Goal: Communication & Community: Answer question/provide support

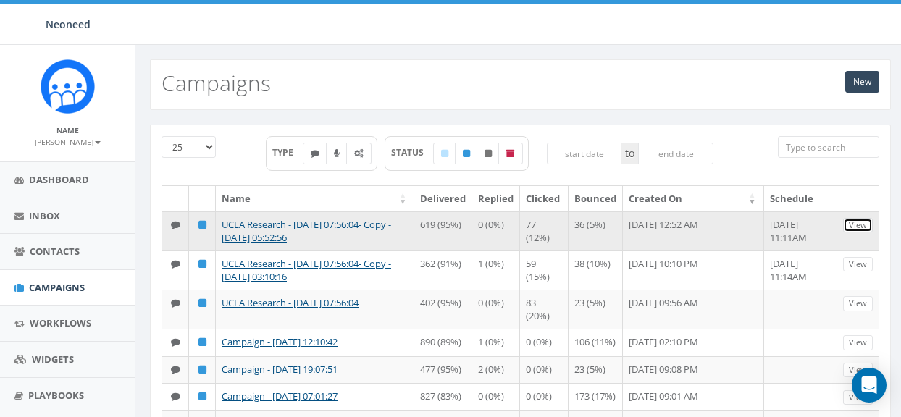
click at [860, 227] on link "View" at bounding box center [858, 225] width 30 height 15
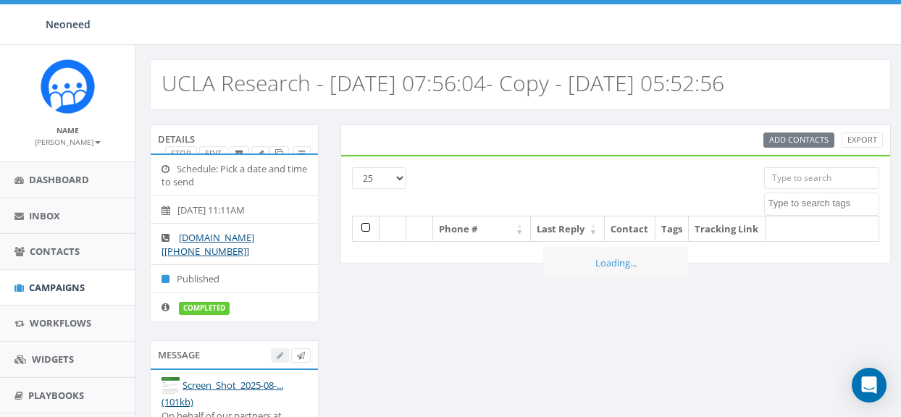
select select
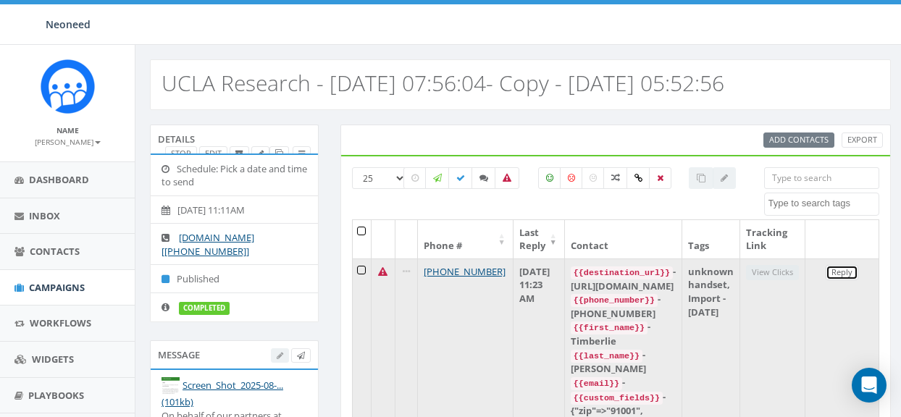
click at [845, 272] on link "Reply" at bounding box center [842, 272] width 33 height 15
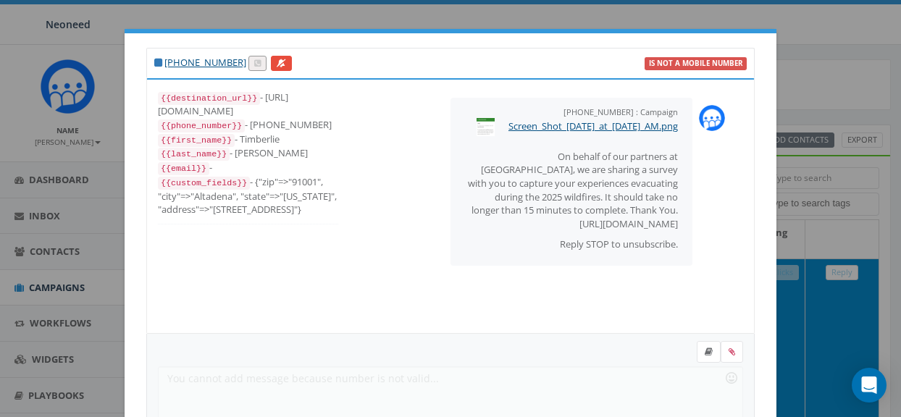
scroll to position [14, 0]
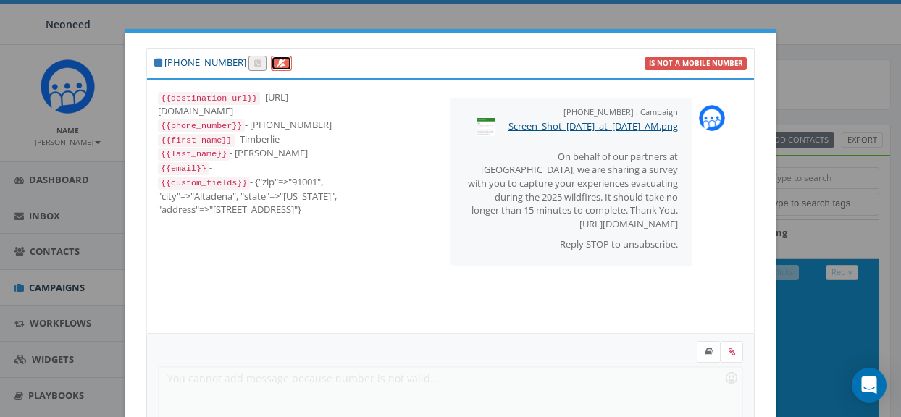
click at [277, 61] on icon at bounding box center [281, 63] width 9 height 8
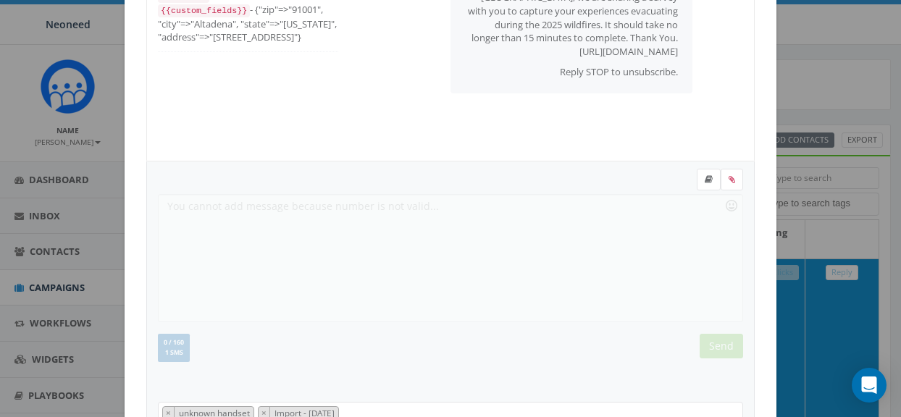
scroll to position [309, 0]
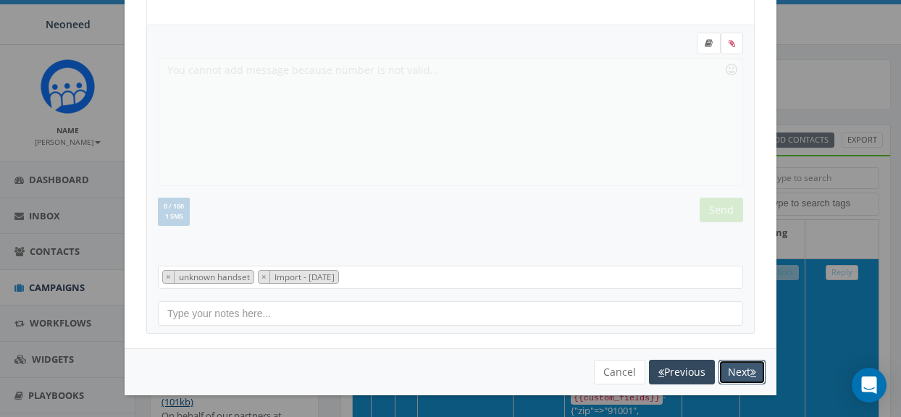
click at [743, 374] on button "Next" at bounding box center [742, 372] width 47 height 25
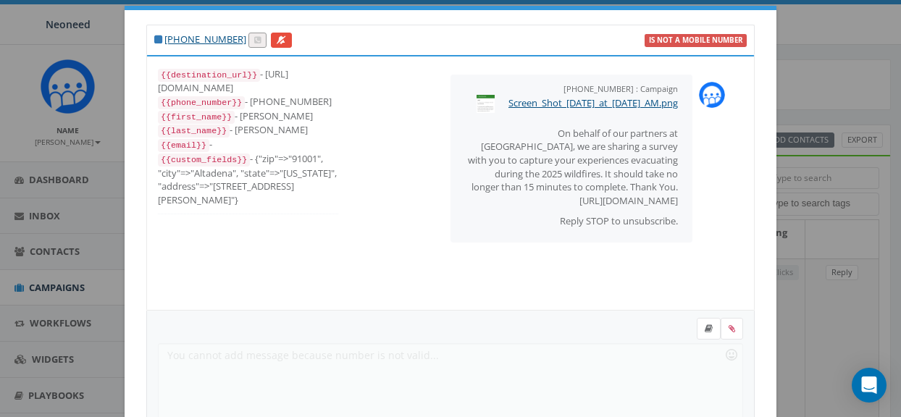
scroll to position [0, 0]
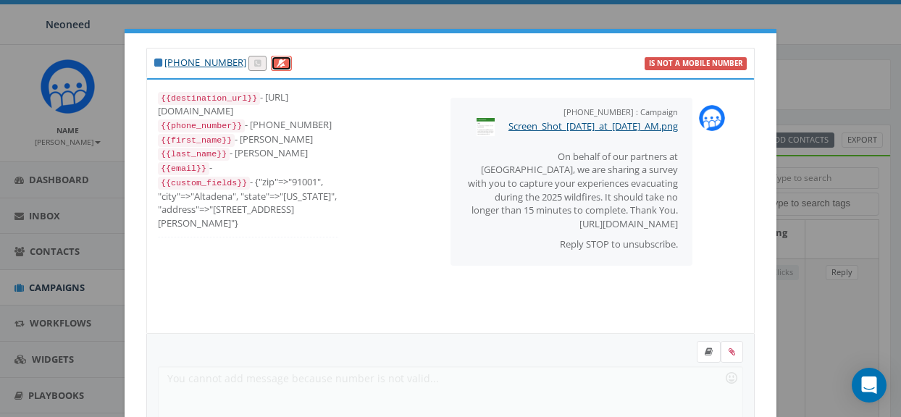
click at [278, 66] on icon at bounding box center [281, 63] width 9 height 8
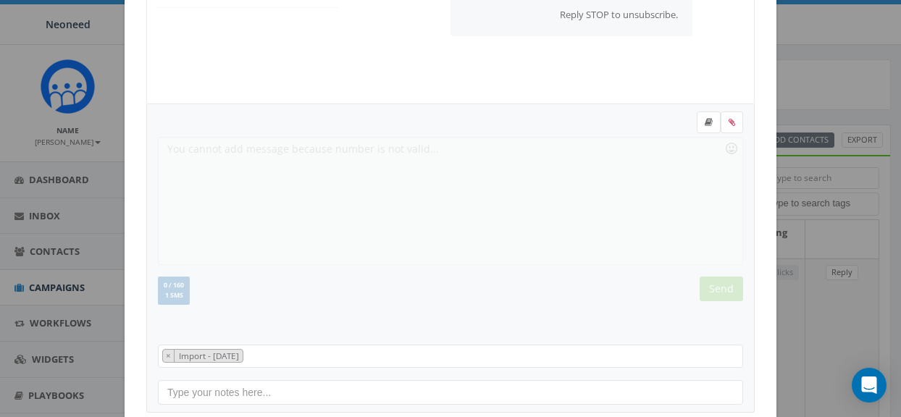
scroll to position [309, 0]
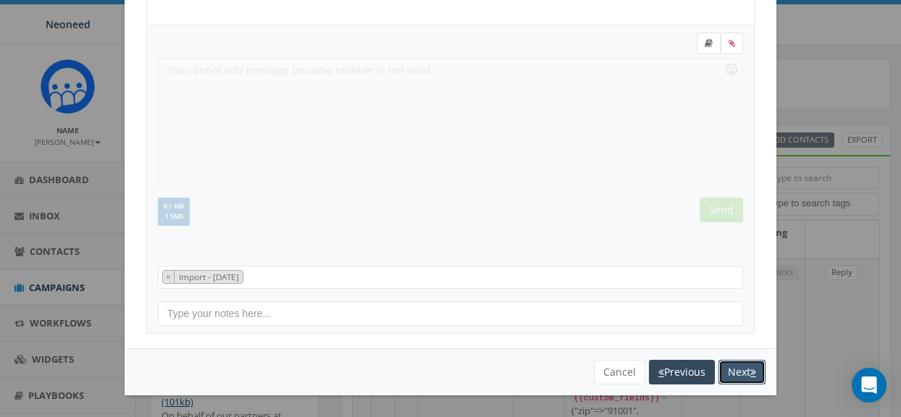
click at [740, 372] on button "Next" at bounding box center [742, 372] width 47 height 25
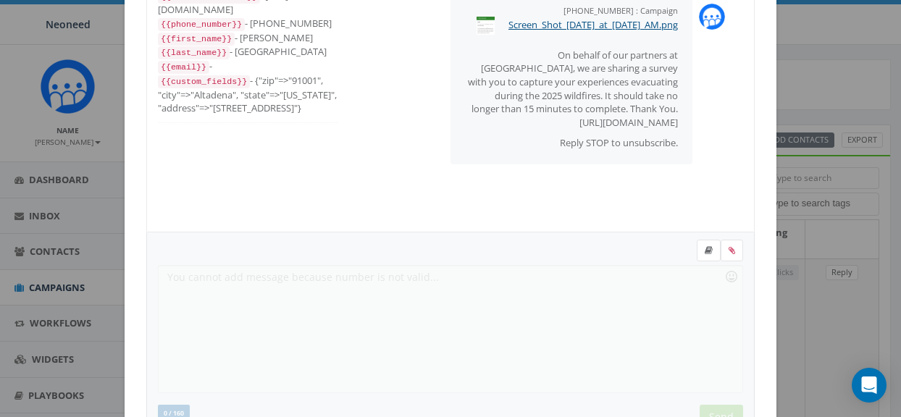
scroll to position [0, 0]
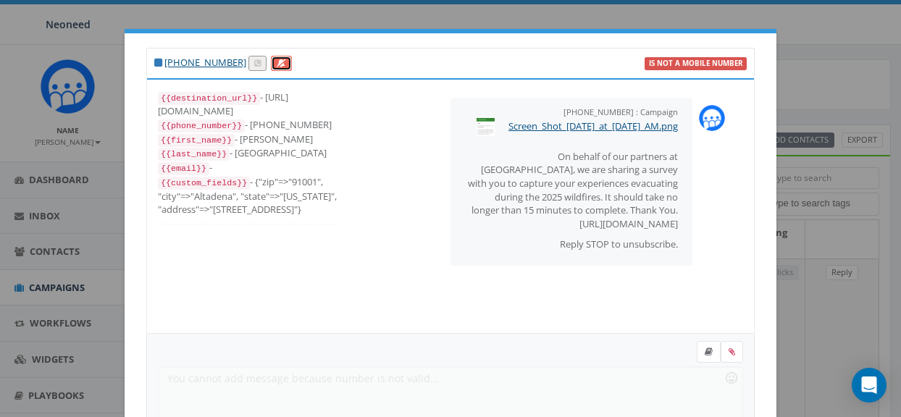
click at [277, 62] on icon at bounding box center [281, 63] width 9 height 8
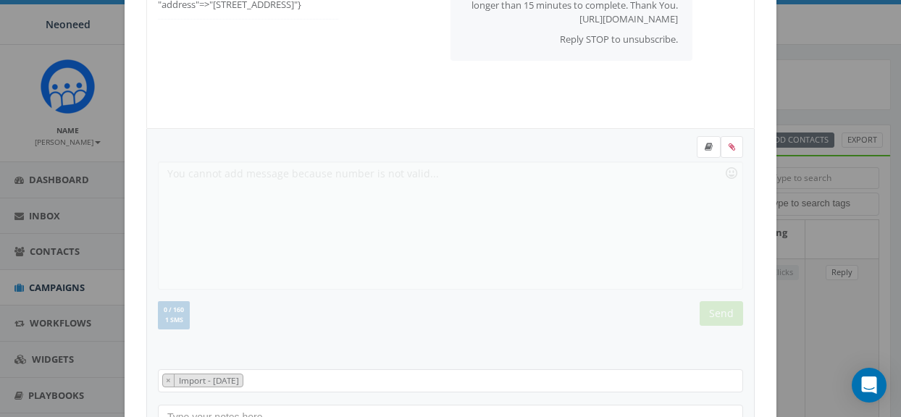
scroll to position [309, 0]
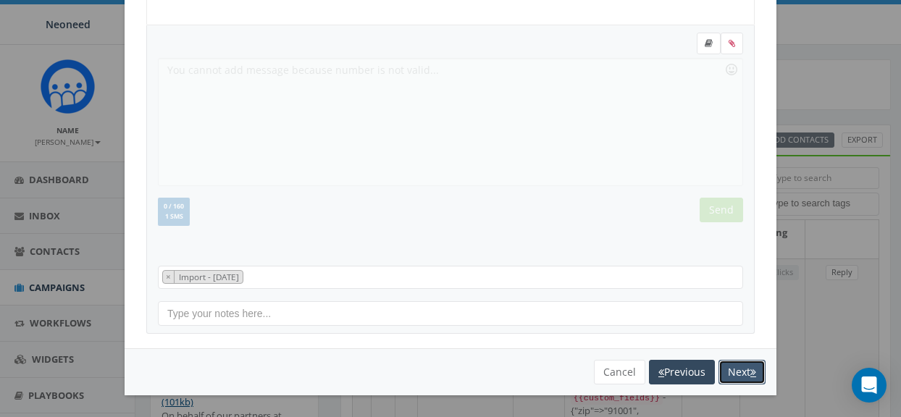
click at [738, 374] on button "Next" at bounding box center [742, 372] width 47 height 25
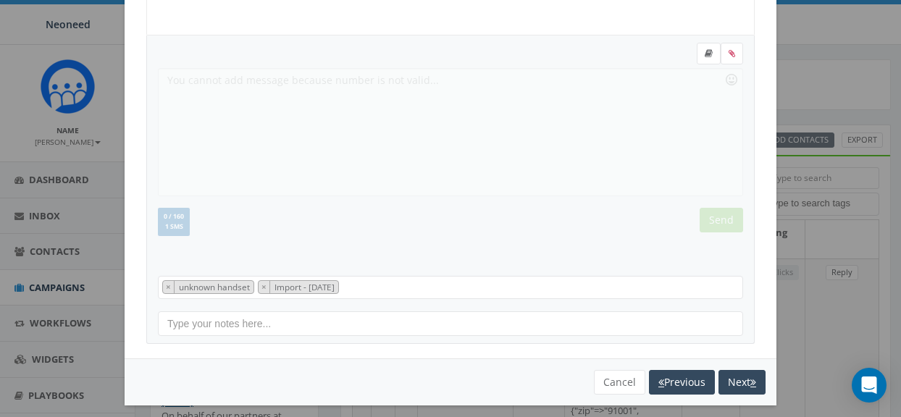
scroll to position [0, 0]
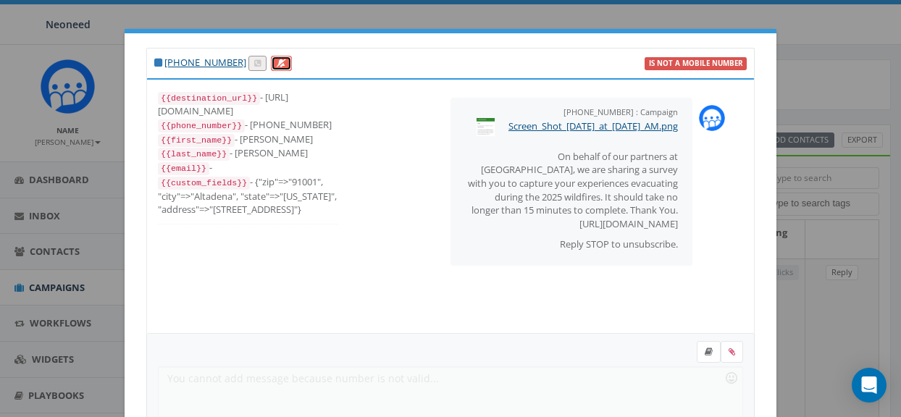
click at [277, 67] on icon at bounding box center [281, 63] width 9 height 8
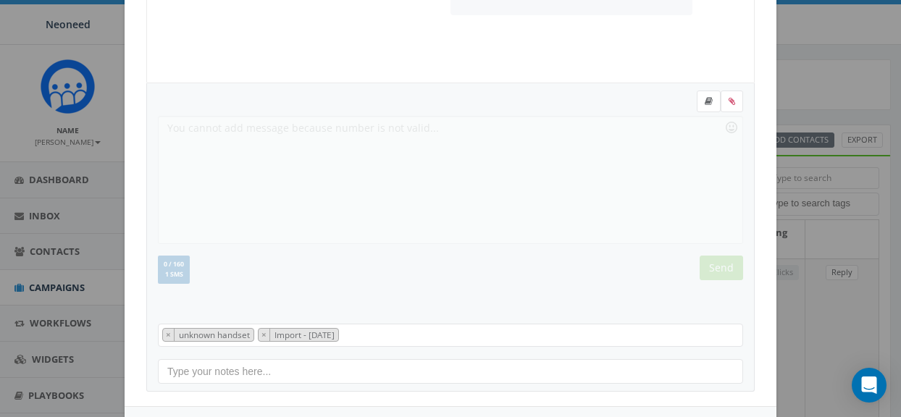
scroll to position [278, 0]
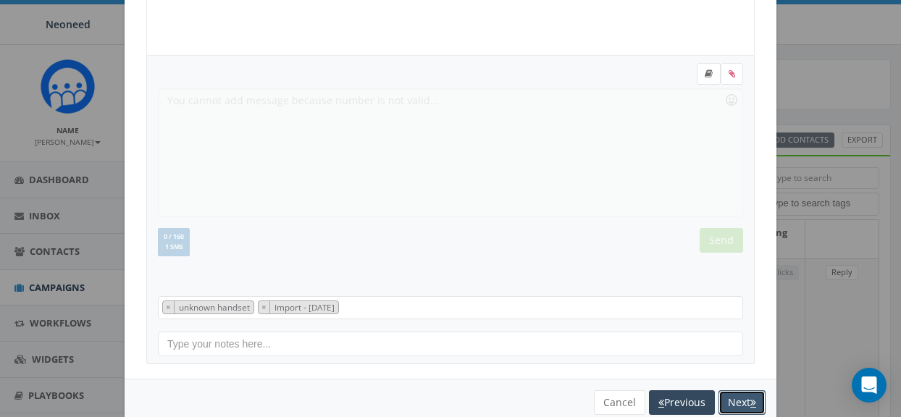
click at [740, 399] on button "Next" at bounding box center [742, 402] width 47 height 25
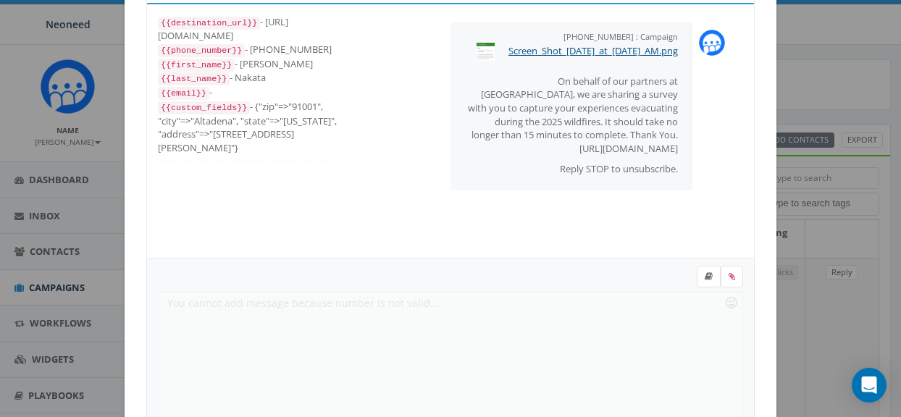
scroll to position [0, 0]
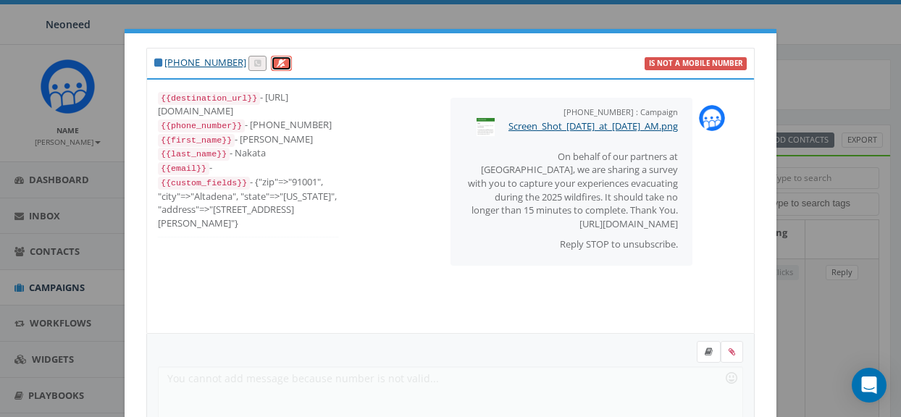
click at [277, 67] on icon at bounding box center [281, 63] width 9 height 8
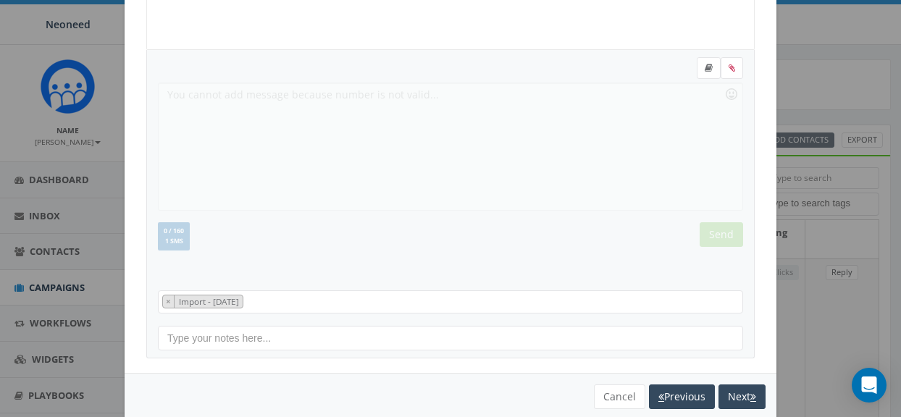
scroll to position [309, 0]
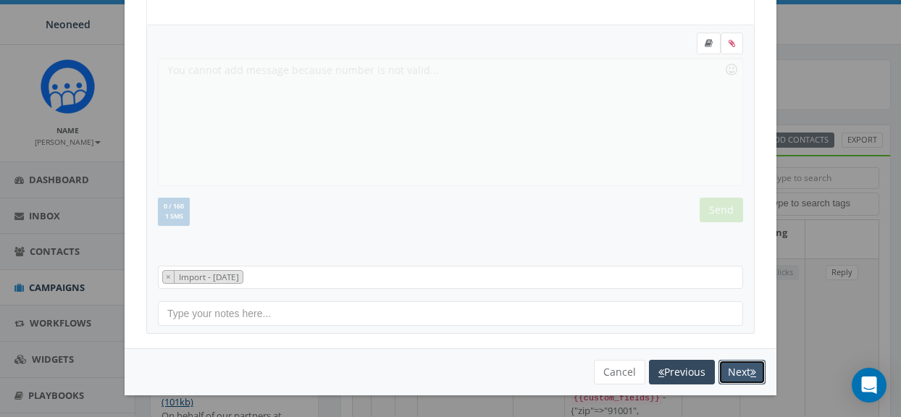
click at [735, 370] on button "Next" at bounding box center [742, 372] width 47 height 25
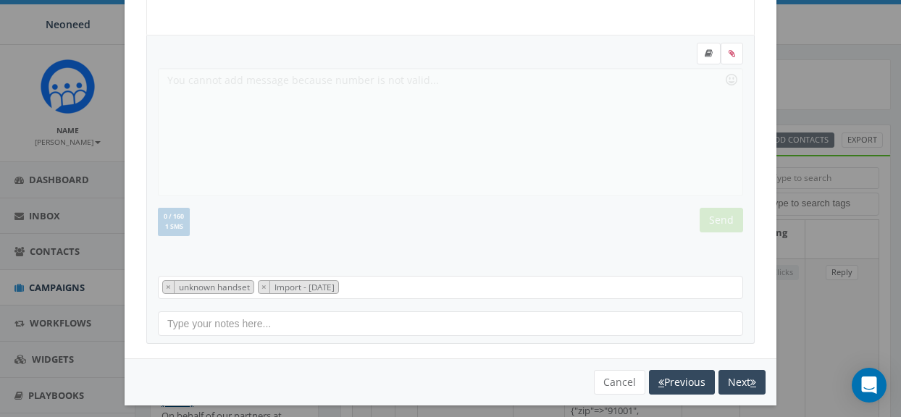
scroll to position [0, 0]
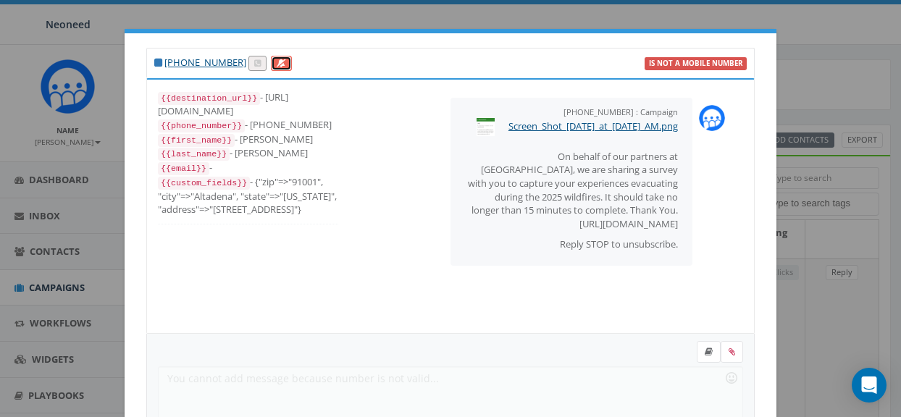
click at [277, 62] on icon at bounding box center [281, 63] width 9 height 8
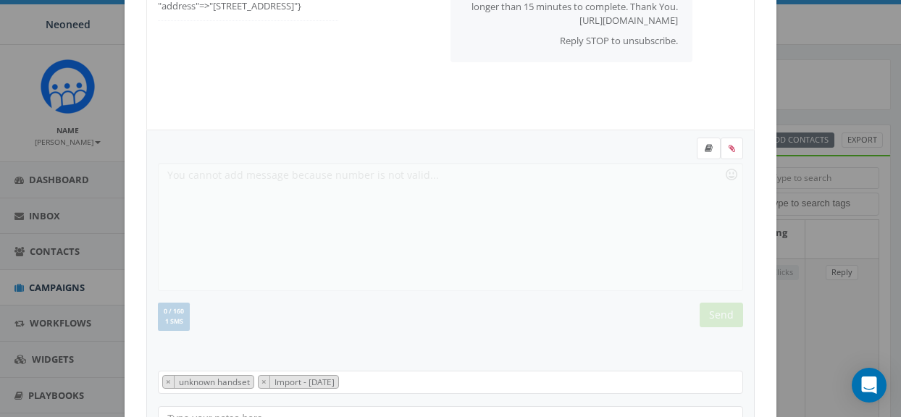
scroll to position [309, 0]
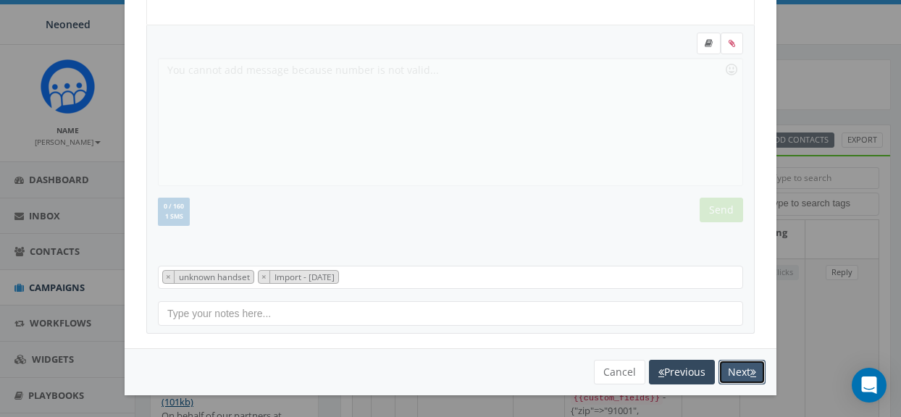
click at [742, 374] on button "Next" at bounding box center [742, 372] width 47 height 25
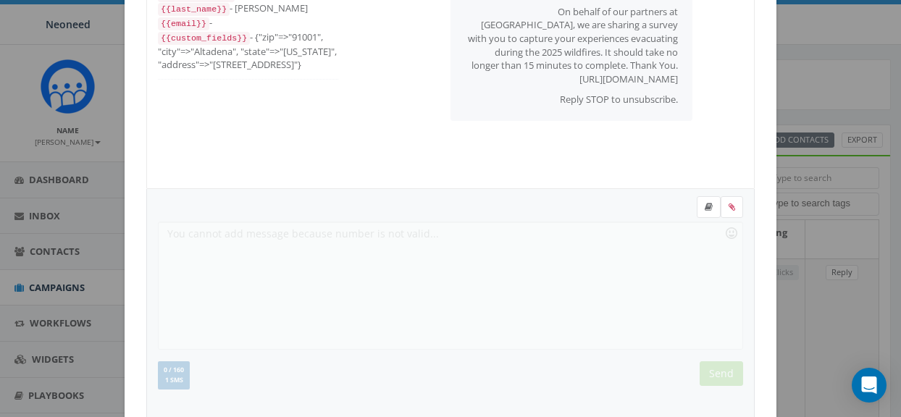
scroll to position [0, 0]
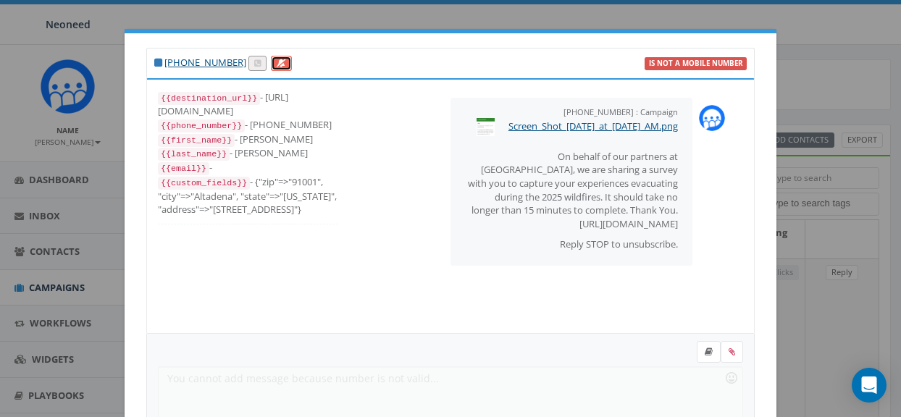
click at [277, 66] on icon at bounding box center [281, 63] width 9 height 8
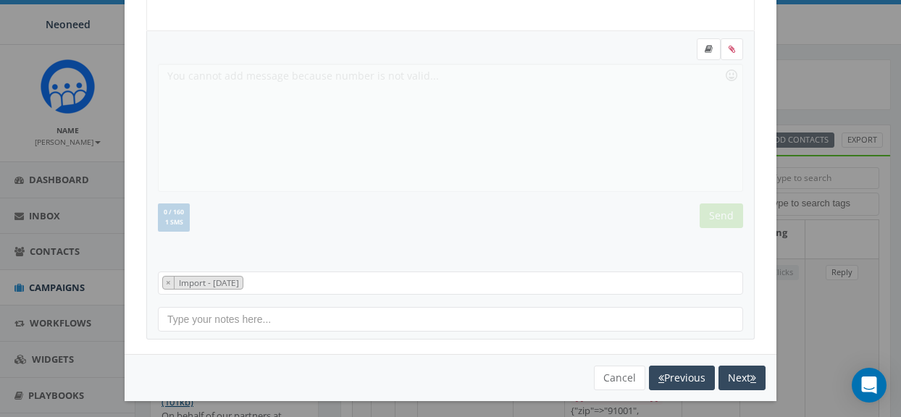
scroll to position [309, 0]
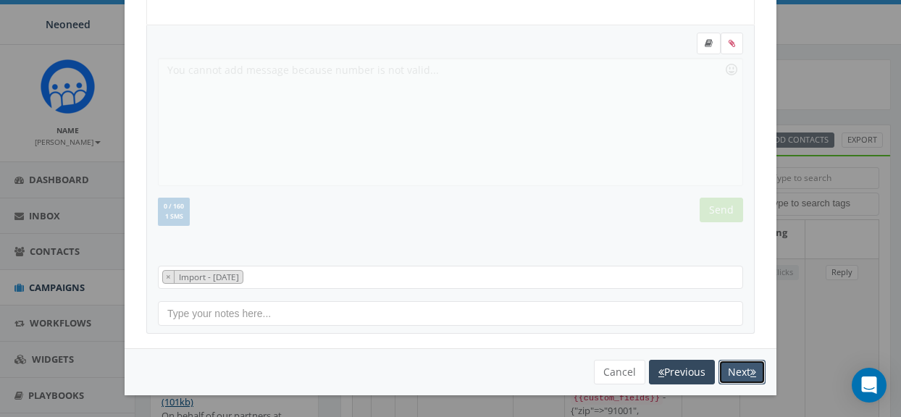
click at [746, 376] on button "Next" at bounding box center [742, 372] width 47 height 25
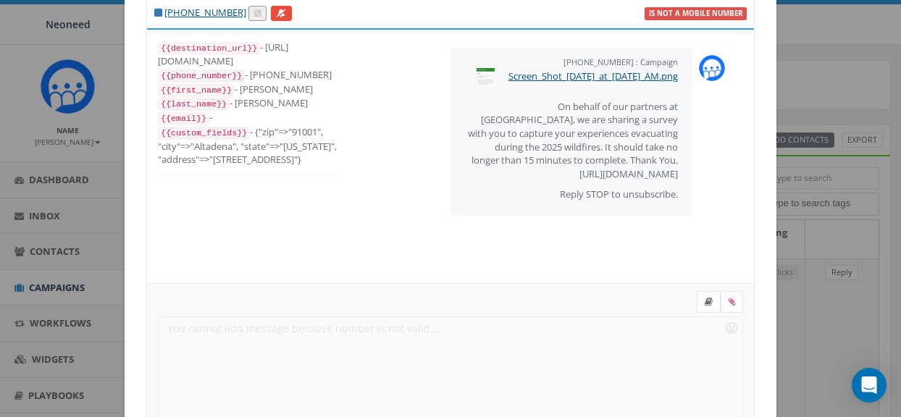
scroll to position [0, 0]
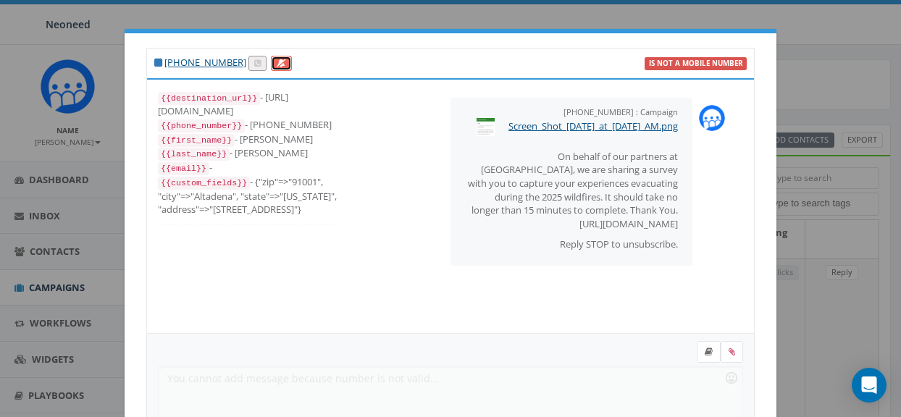
click at [277, 64] on icon at bounding box center [281, 63] width 9 height 8
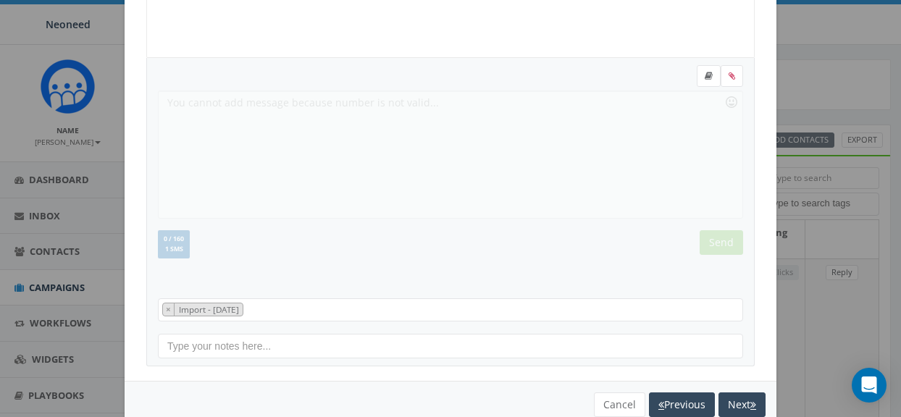
scroll to position [309, 0]
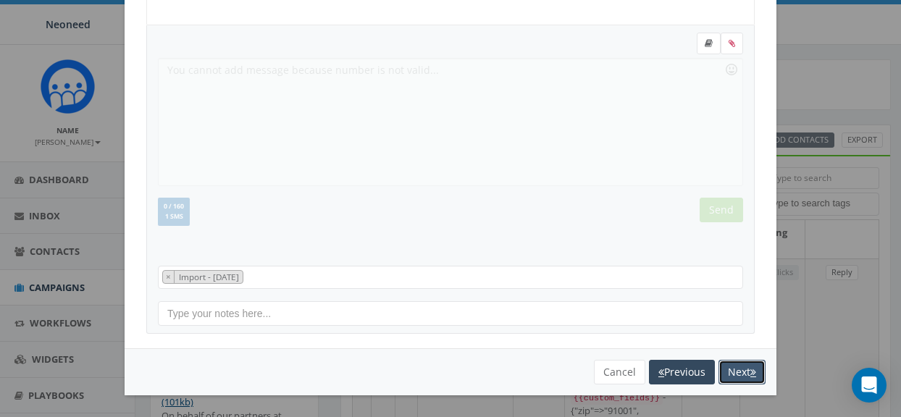
click at [737, 377] on button "Next" at bounding box center [742, 372] width 47 height 25
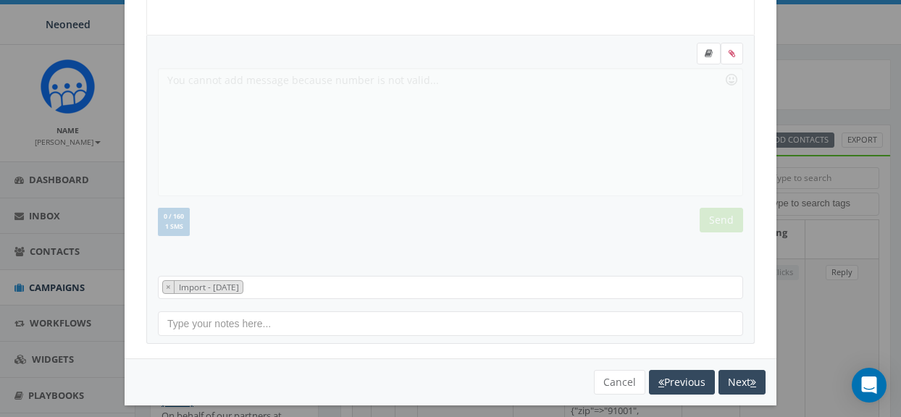
scroll to position [0, 0]
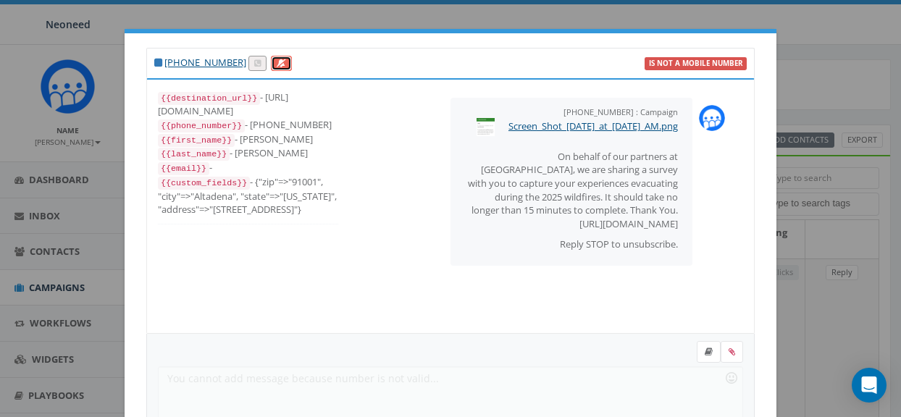
click at [277, 61] on icon at bounding box center [281, 63] width 9 height 8
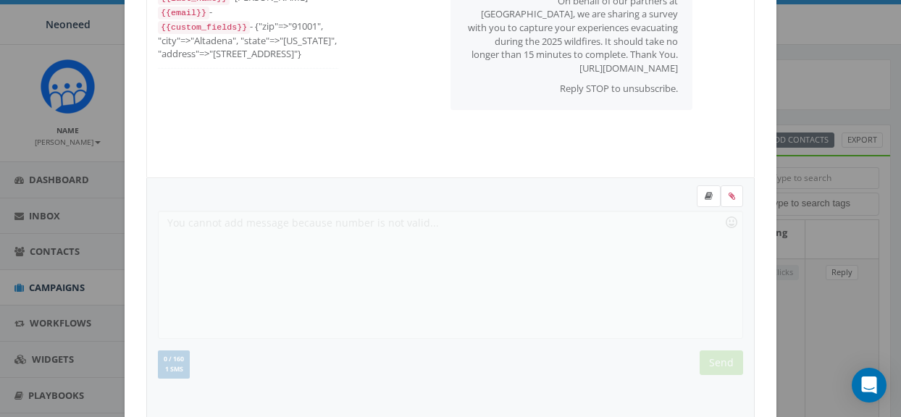
scroll to position [309, 0]
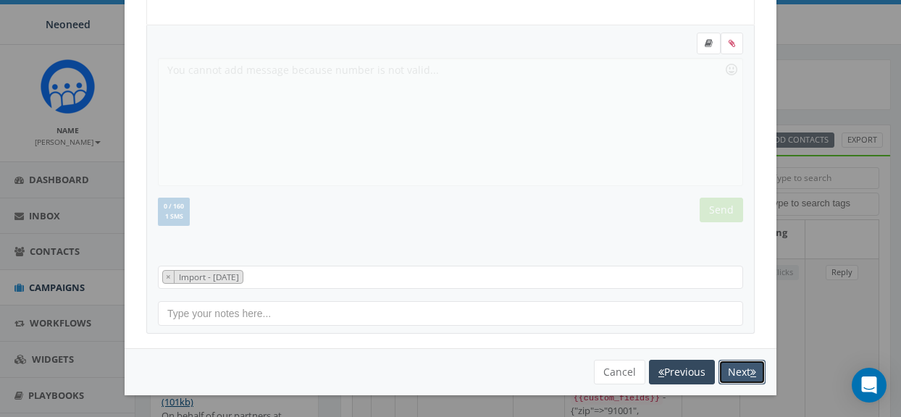
click at [747, 372] on button "Next" at bounding box center [742, 372] width 47 height 25
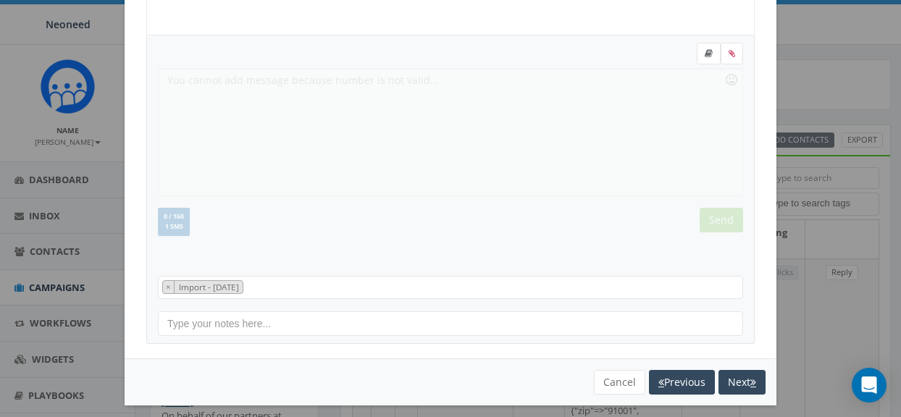
scroll to position [0, 0]
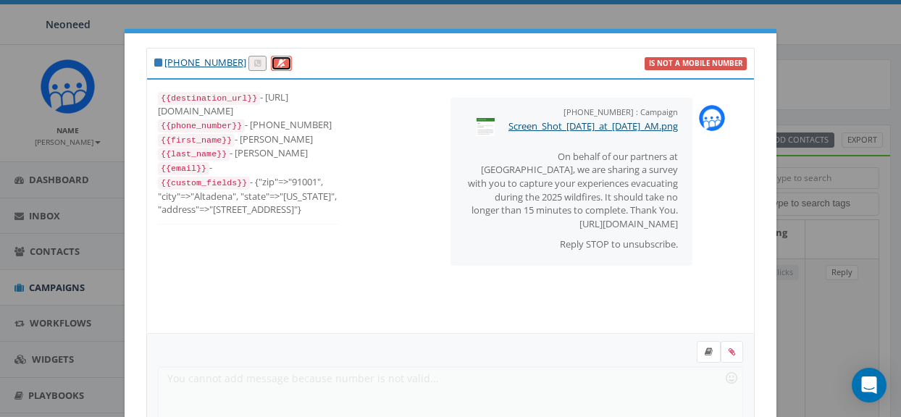
click at [277, 66] on icon at bounding box center [281, 63] width 9 height 8
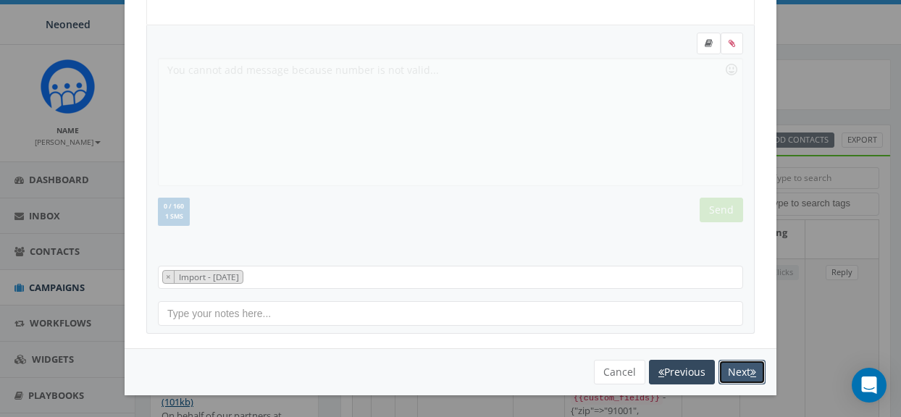
click at [742, 374] on button "Next" at bounding box center [742, 372] width 47 height 25
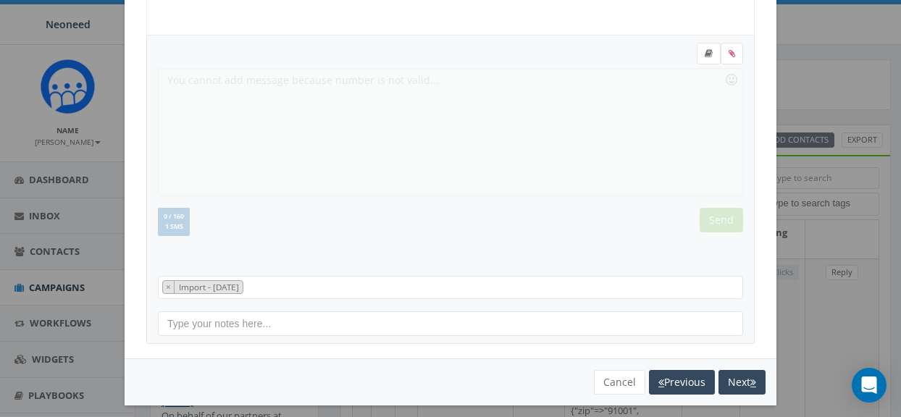
scroll to position [0, 0]
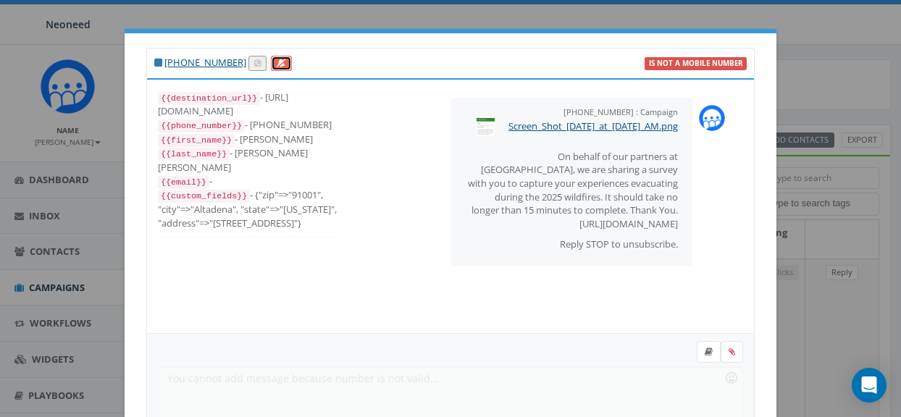
click at [277, 65] on icon at bounding box center [281, 63] width 9 height 8
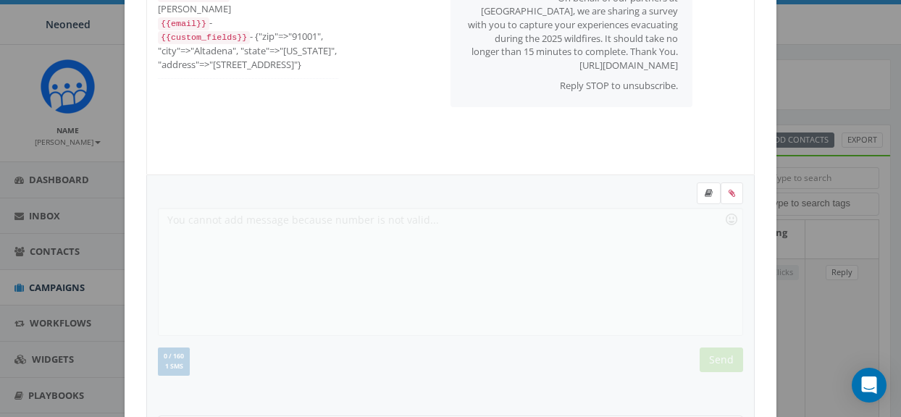
scroll to position [309, 0]
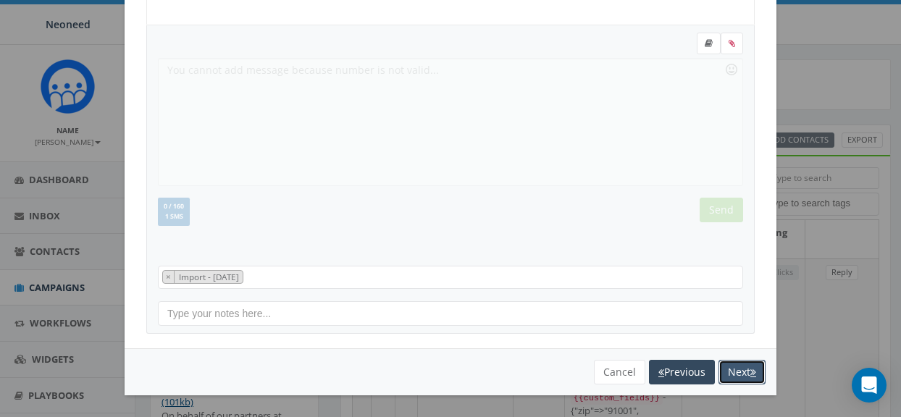
click at [742, 374] on button "Next" at bounding box center [742, 372] width 47 height 25
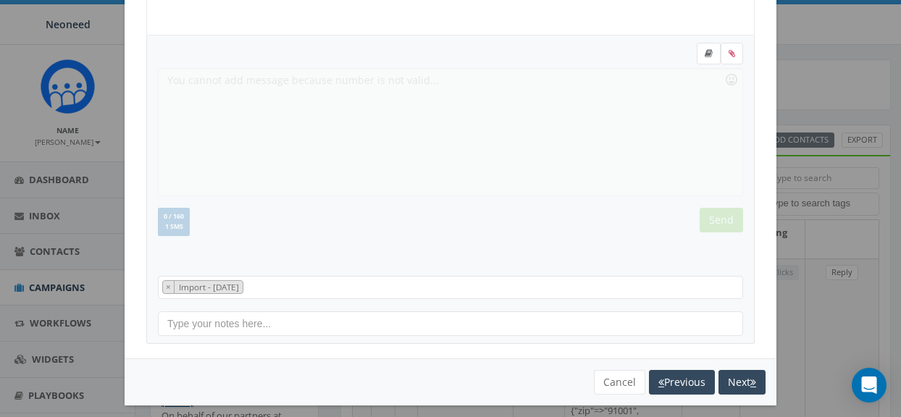
scroll to position [0, 0]
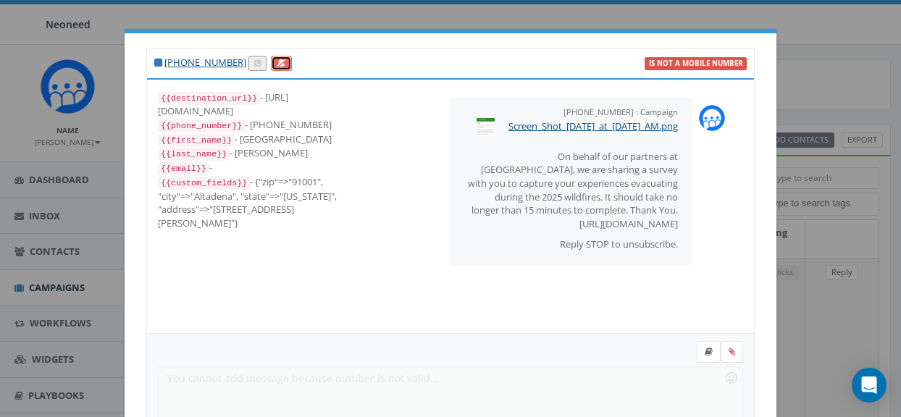
click at [277, 61] on icon at bounding box center [281, 63] width 9 height 8
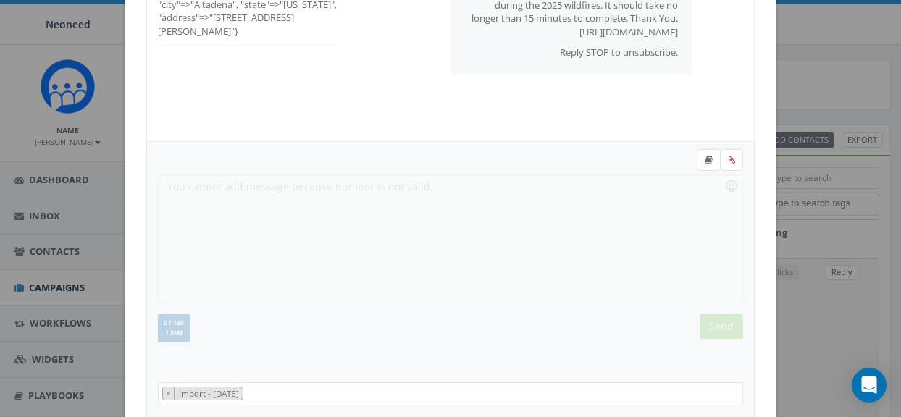
scroll to position [309, 0]
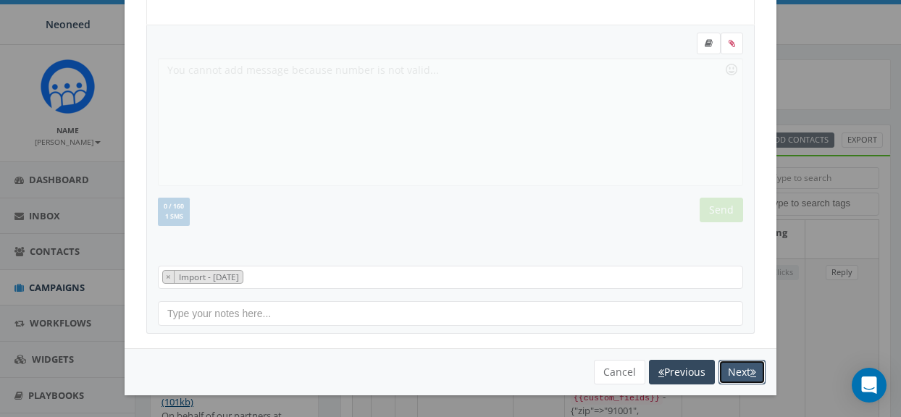
click at [745, 367] on button "Next" at bounding box center [742, 372] width 47 height 25
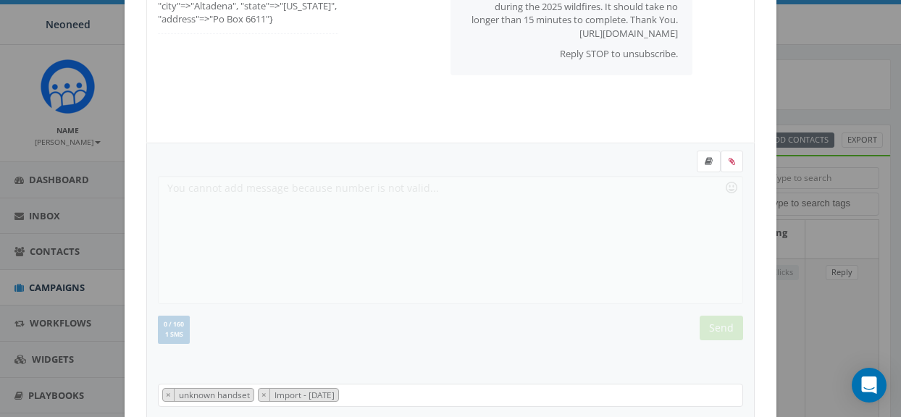
scroll to position [0, 0]
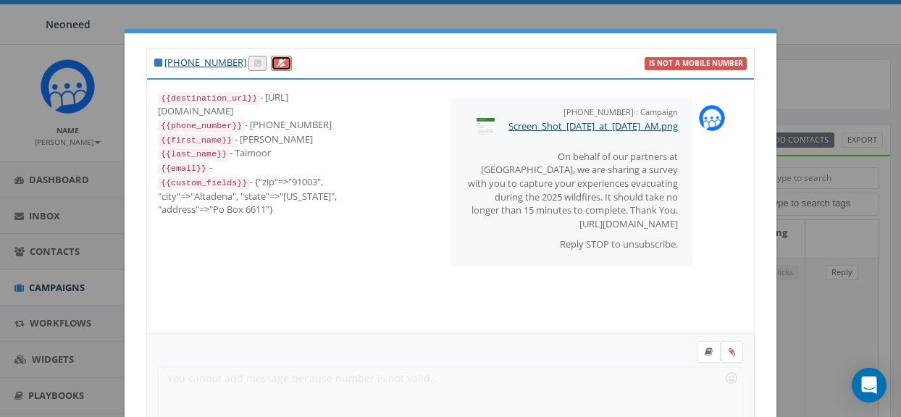
click at [277, 61] on icon at bounding box center [281, 63] width 9 height 8
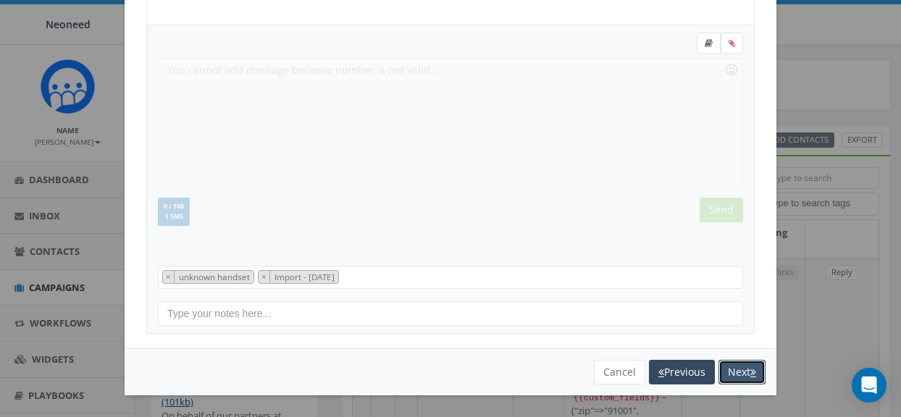
click at [745, 381] on button "Next" at bounding box center [742, 372] width 47 height 25
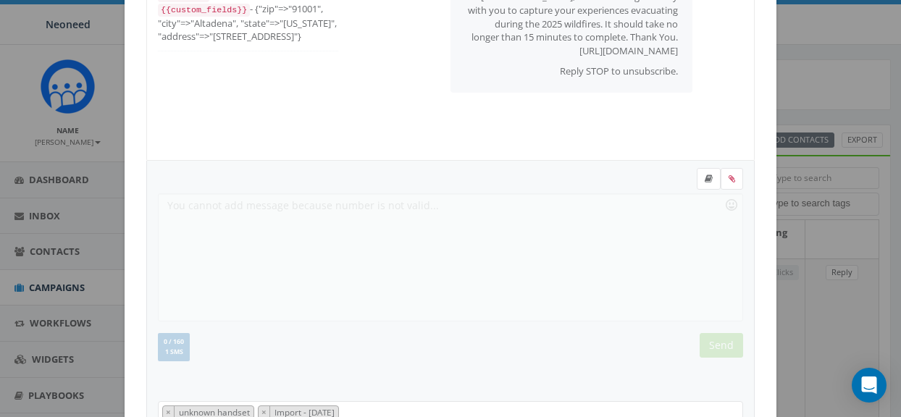
scroll to position [0, 0]
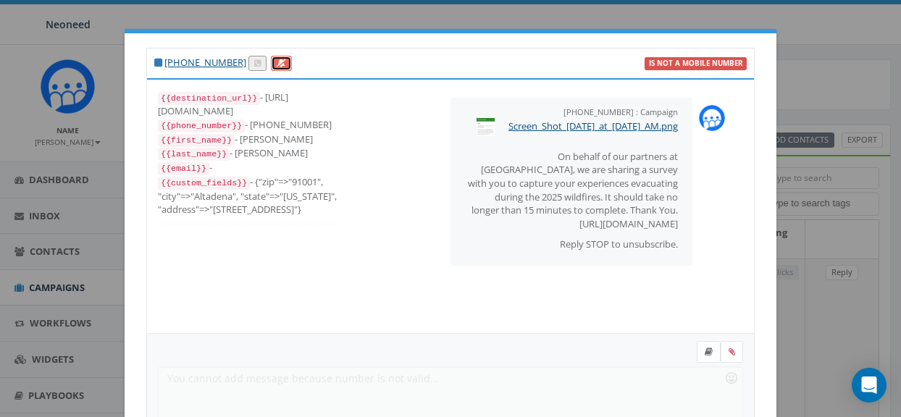
click at [277, 64] on icon at bounding box center [281, 63] width 9 height 8
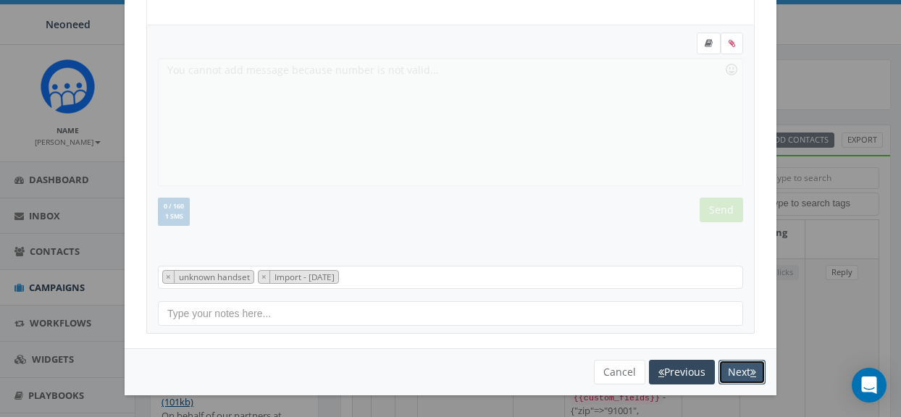
click at [744, 371] on button "Next" at bounding box center [742, 372] width 47 height 25
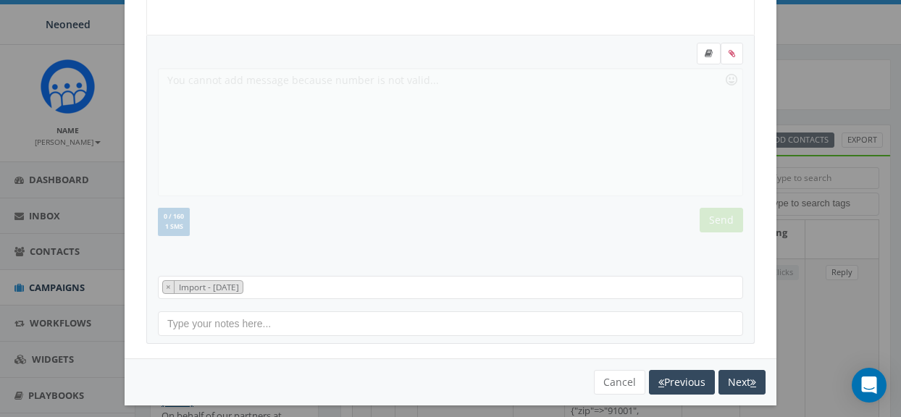
scroll to position [0, 0]
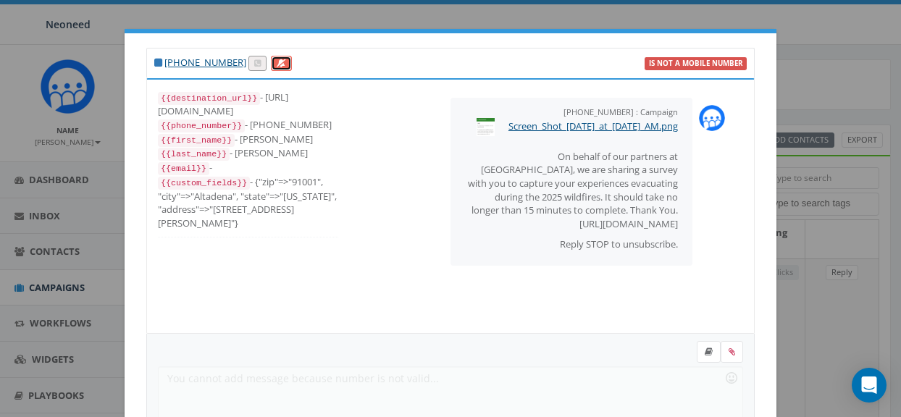
click at [277, 63] on icon at bounding box center [281, 63] width 9 height 8
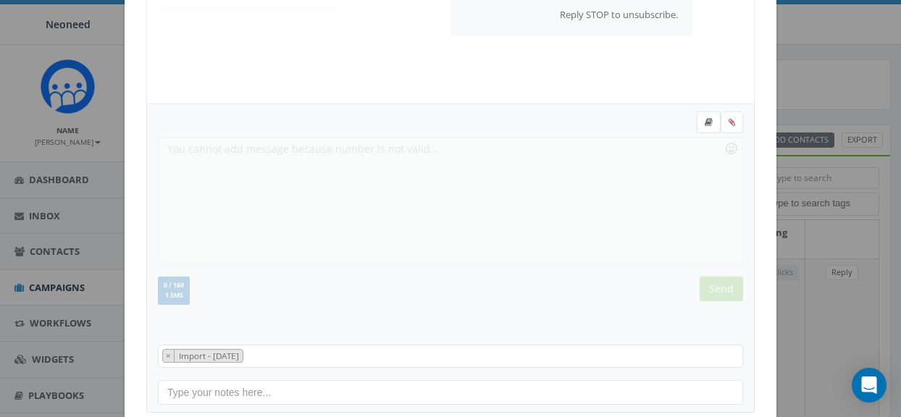
scroll to position [309, 0]
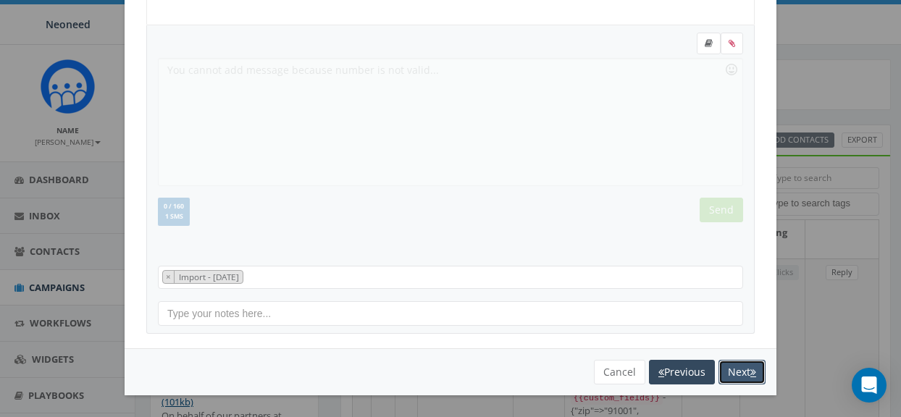
click at [745, 374] on button "Next" at bounding box center [742, 372] width 47 height 25
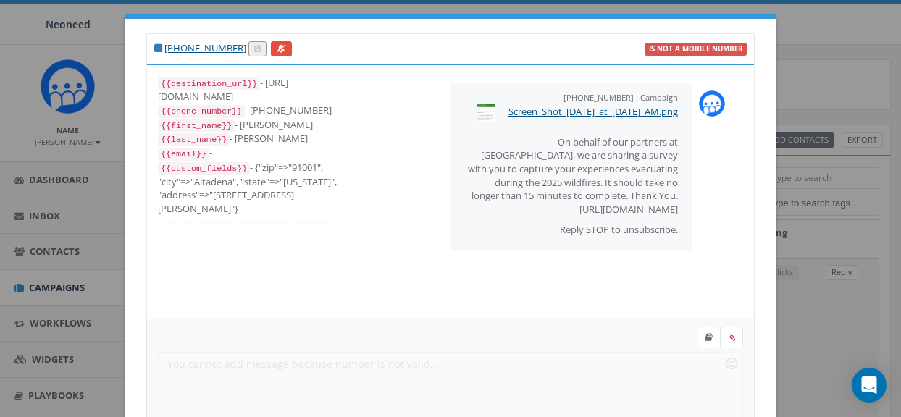
scroll to position [0, 0]
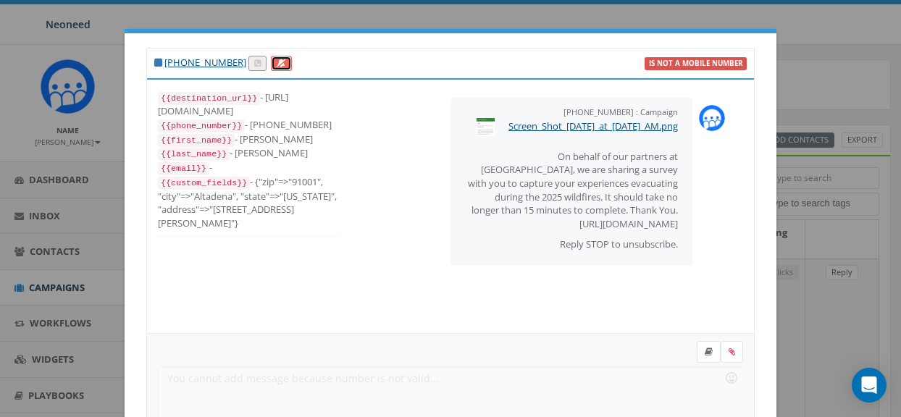
click at [277, 64] on icon at bounding box center [281, 63] width 9 height 8
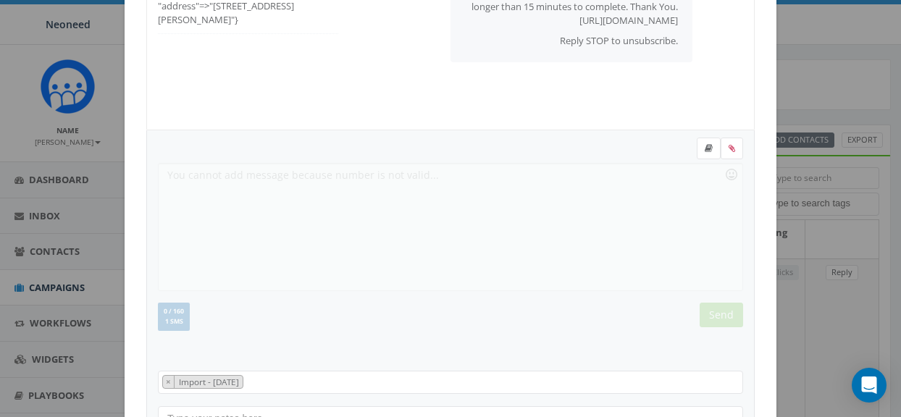
scroll to position [309, 0]
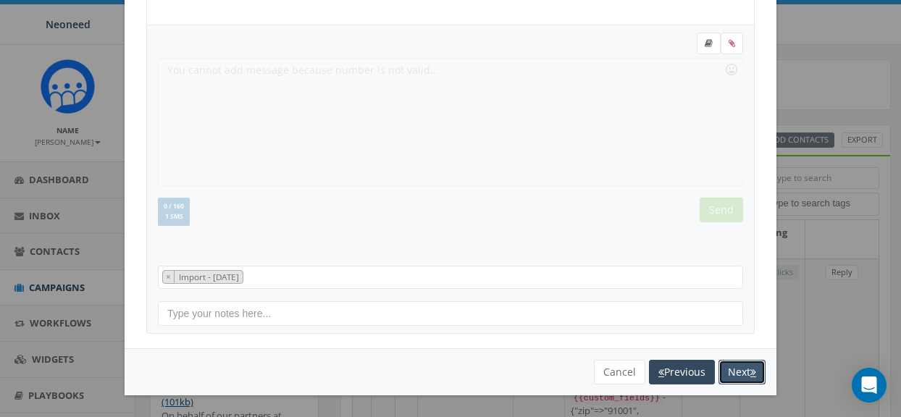
click at [750, 372] on icon "button" at bounding box center [753, 372] width 6 height 10
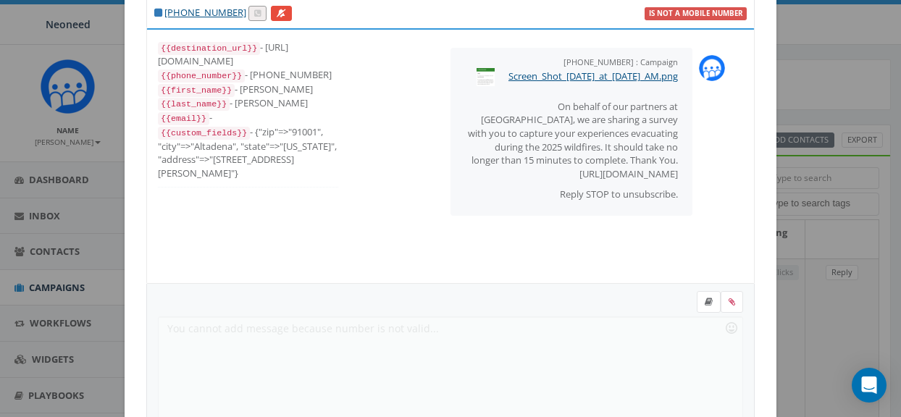
scroll to position [0, 0]
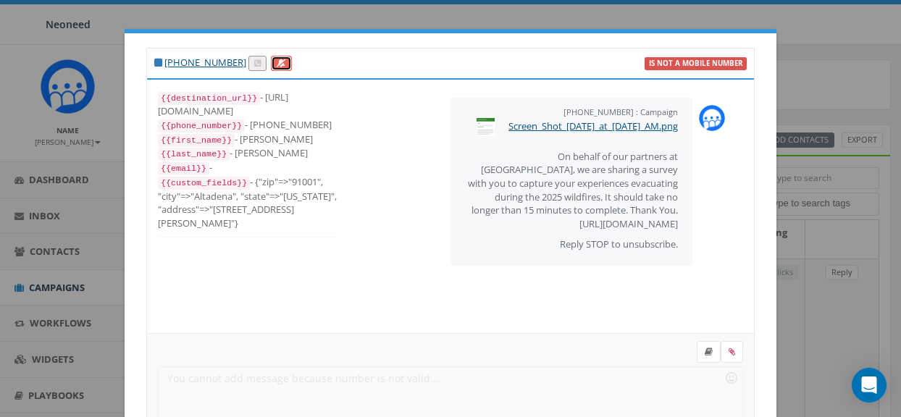
click at [277, 62] on icon at bounding box center [281, 63] width 9 height 8
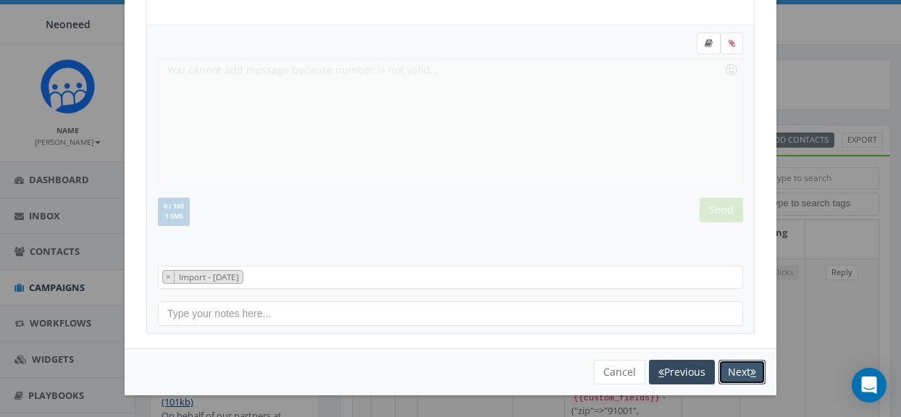
click at [746, 372] on button "Next" at bounding box center [742, 372] width 47 height 25
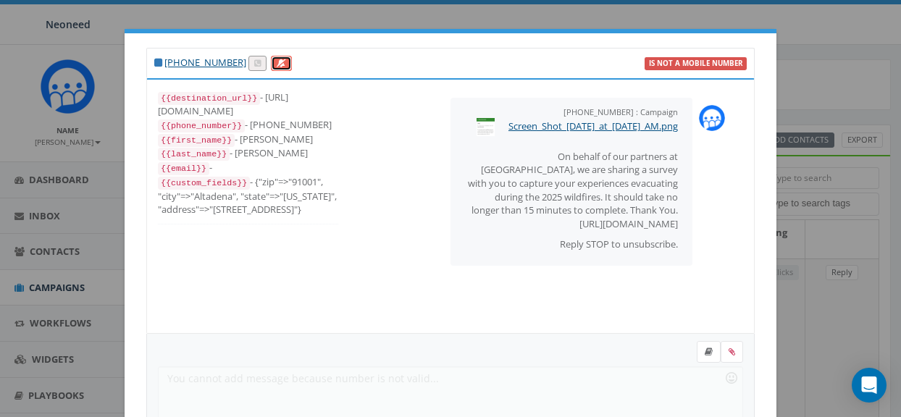
click at [277, 64] on icon at bounding box center [281, 63] width 9 height 8
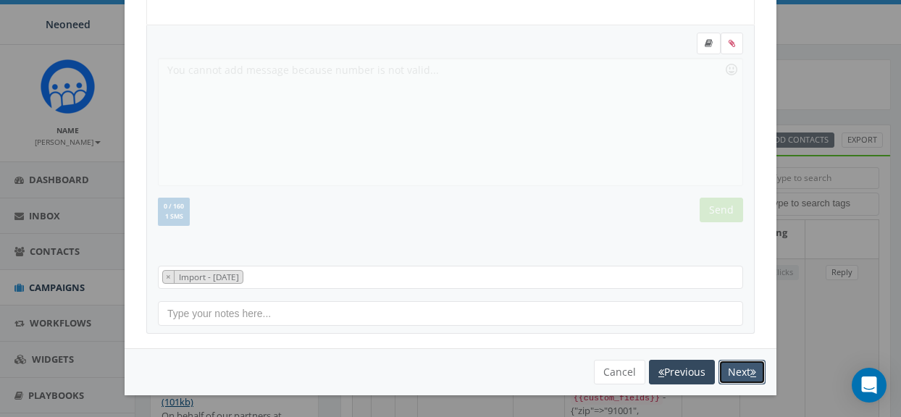
click at [727, 369] on button "Next" at bounding box center [742, 372] width 47 height 25
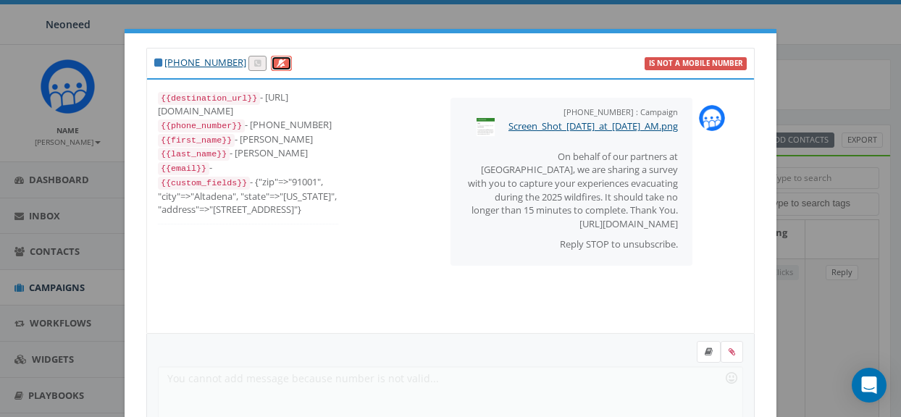
click at [277, 66] on icon at bounding box center [281, 63] width 9 height 8
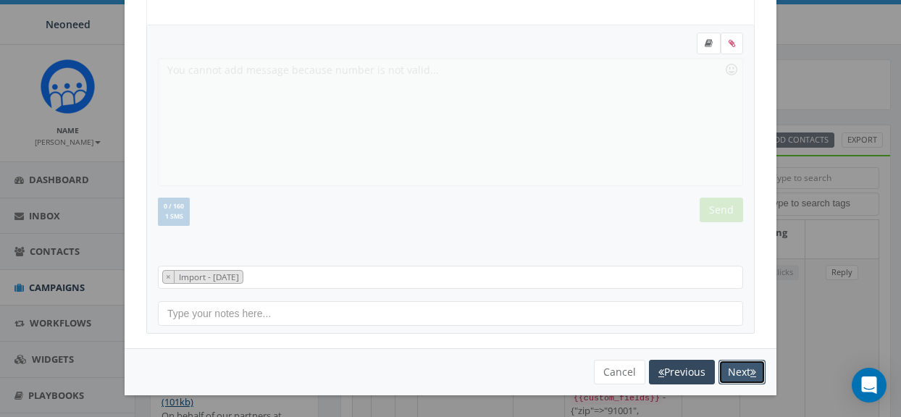
click at [750, 372] on icon "button" at bounding box center [753, 372] width 6 height 10
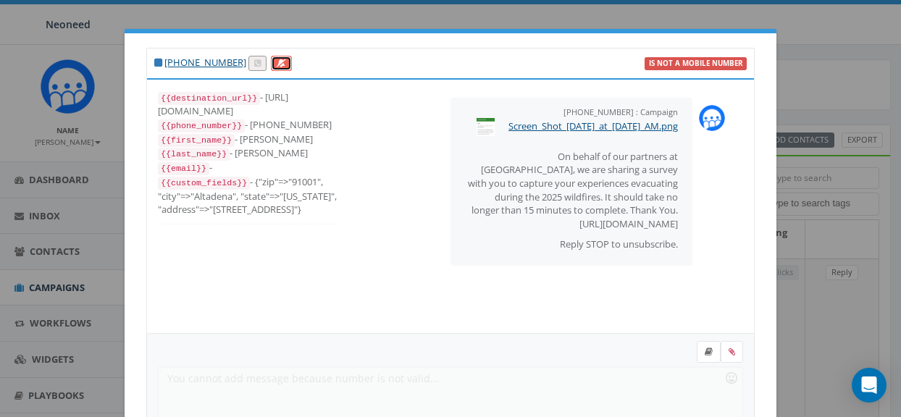
click at [277, 62] on icon at bounding box center [281, 63] width 9 height 8
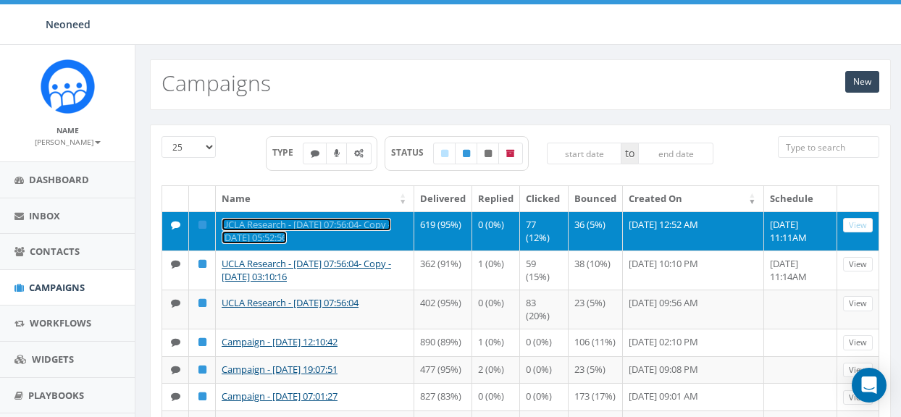
click at [329, 226] on link "UCLA Research - [DATE] 07:56:04- Copy - [DATE] 05:52:56" at bounding box center [306, 231] width 169 height 27
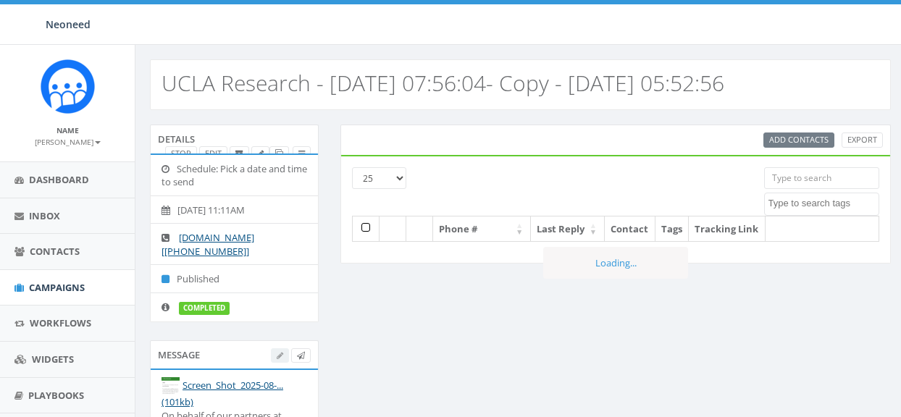
select select
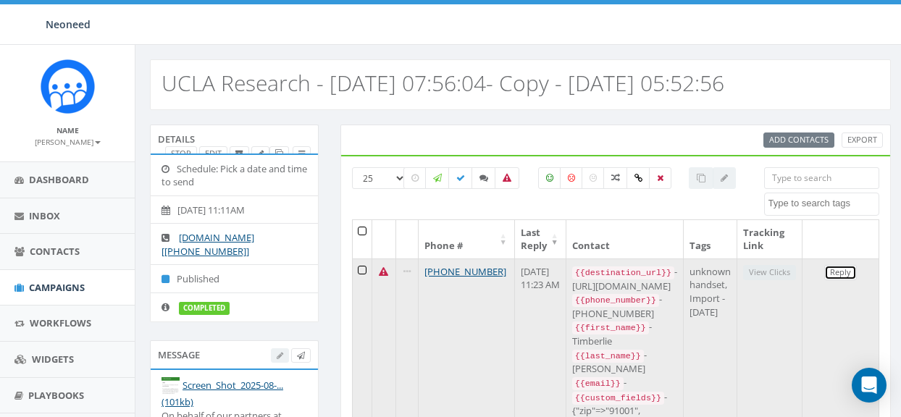
click at [843, 275] on link "Reply" at bounding box center [840, 272] width 33 height 15
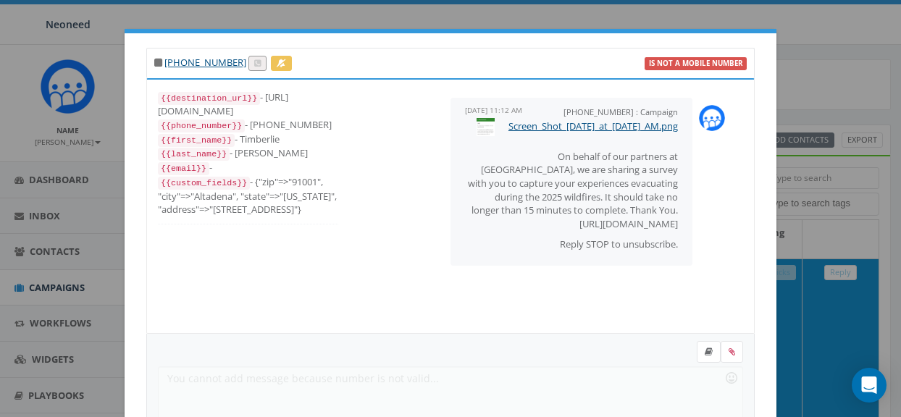
scroll to position [309, 0]
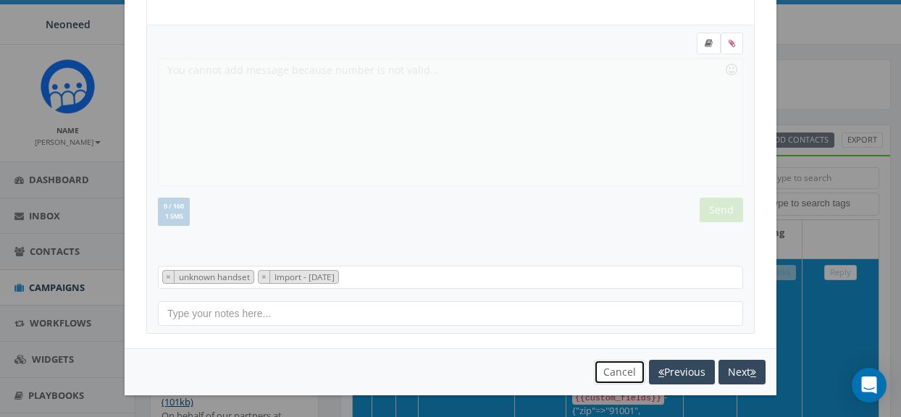
click at [616, 377] on button "Cancel" at bounding box center [619, 372] width 51 height 25
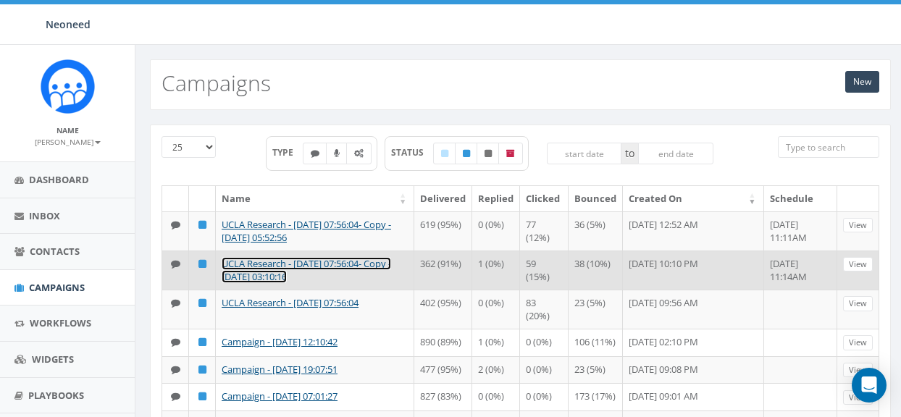
click at [307, 269] on link "UCLA Research - [DATE] 07:56:04- Copy - [DATE] 03:10:16" at bounding box center [306, 270] width 169 height 27
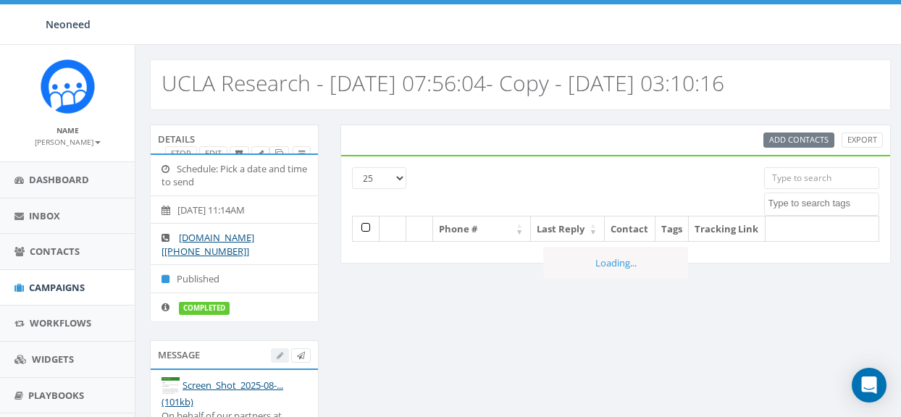
select select
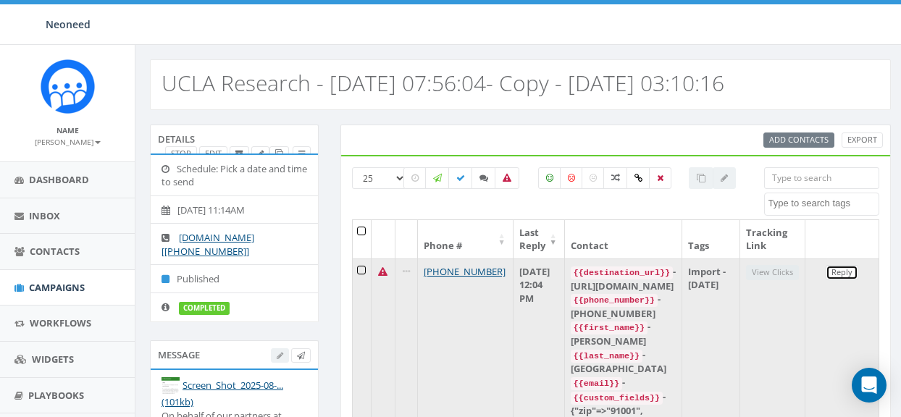
click at [845, 275] on link "Reply" at bounding box center [842, 272] width 33 height 15
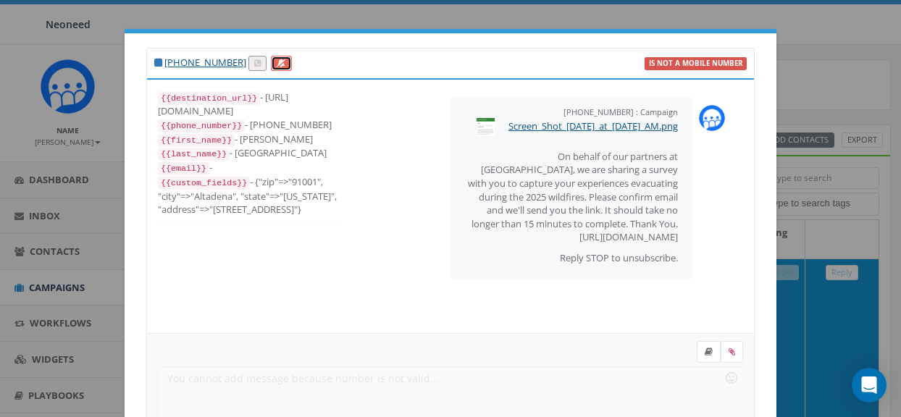
click at [277, 64] on icon at bounding box center [281, 63] width 9 height 8
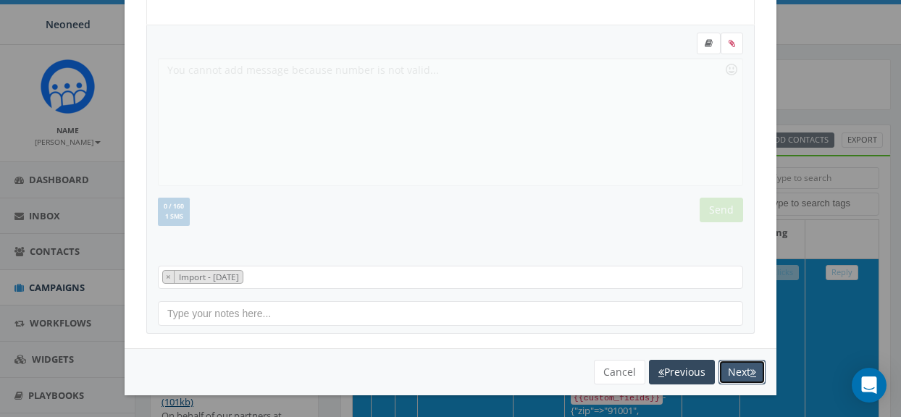
click at [742, 369] on button "Next" at bounding box center [742, 372] width 47 height 25
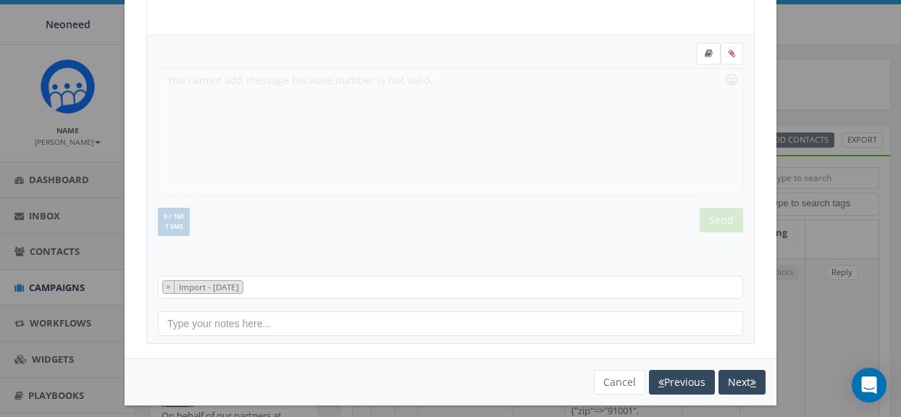
scroll to position [0, 0]
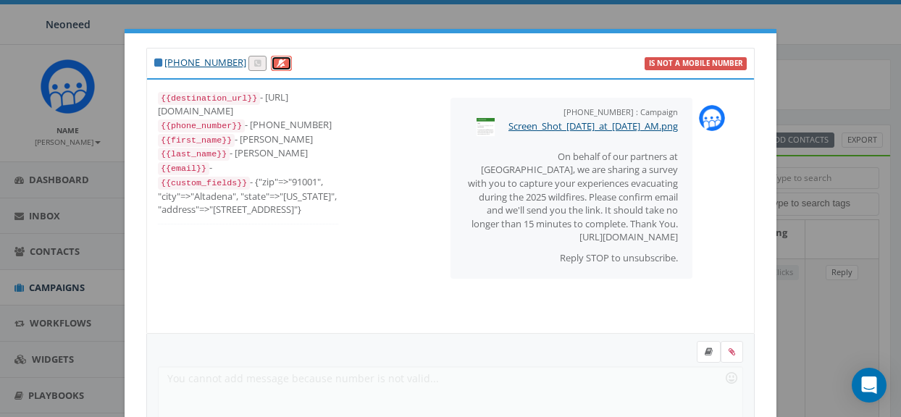
click at [277, 64] on icon at bounding box center [281, 63] width 9 height 8
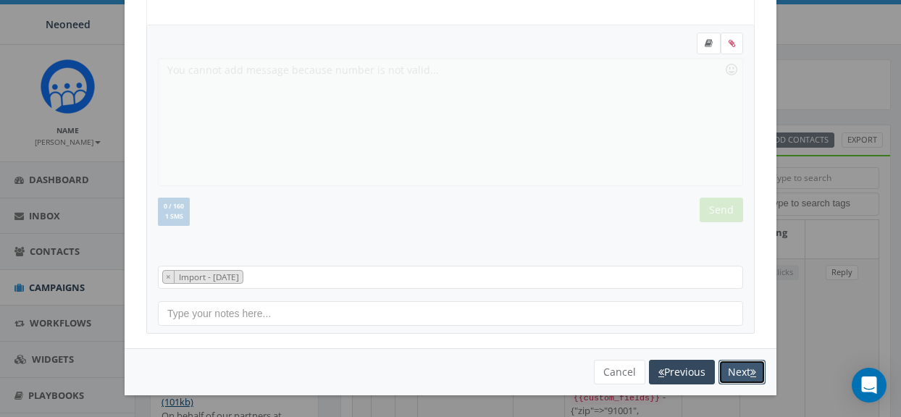
click at [739, 370] on button "Next" at bounding box center [742, 372] width 47 height 25
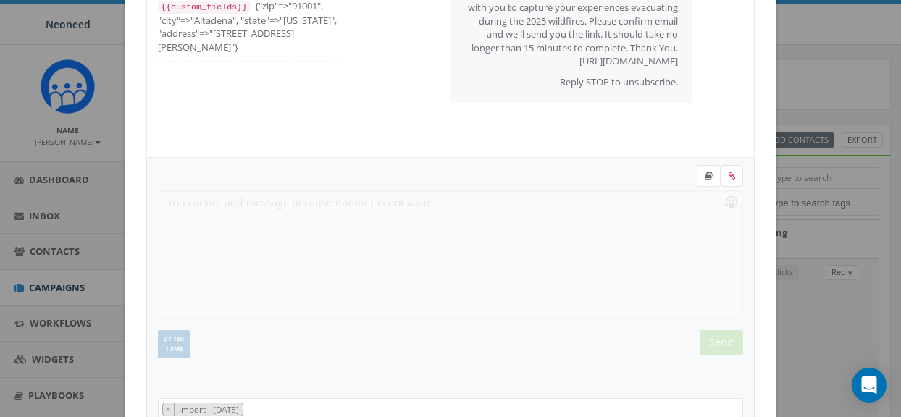
scroll to position [0, 0]
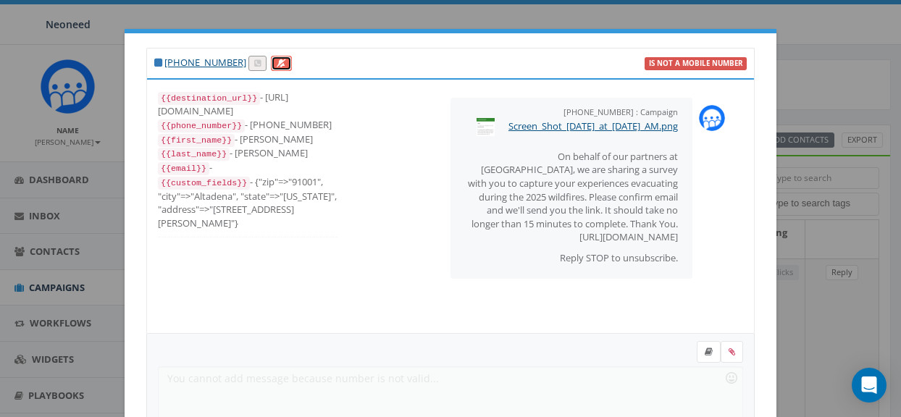
click at [277, 64] on icon at bounding box center [281, 63] width 9 height 8
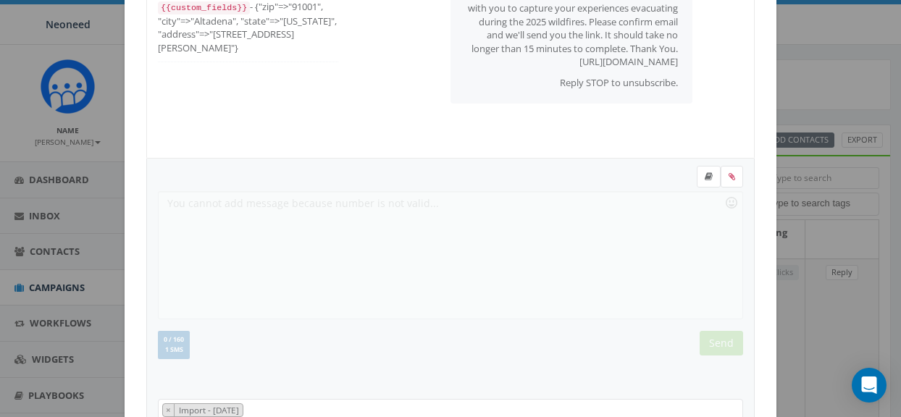
scroll to position [309, 0]
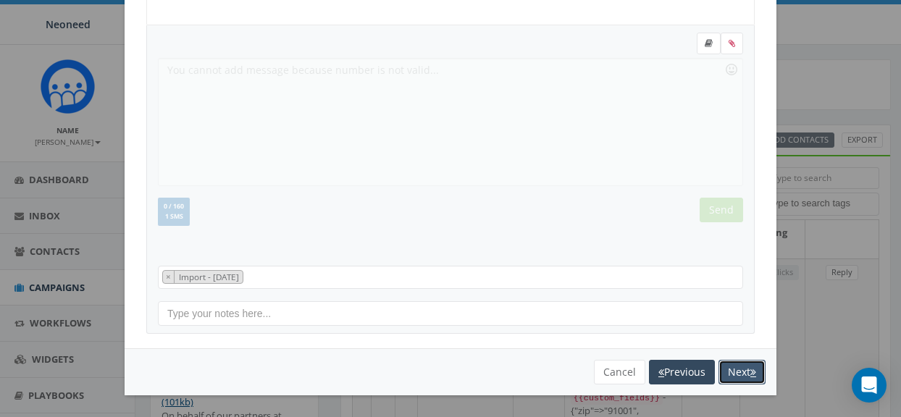
click at [727, 372] on button "Next" at bounding box center [742, 372] width 47 height 25
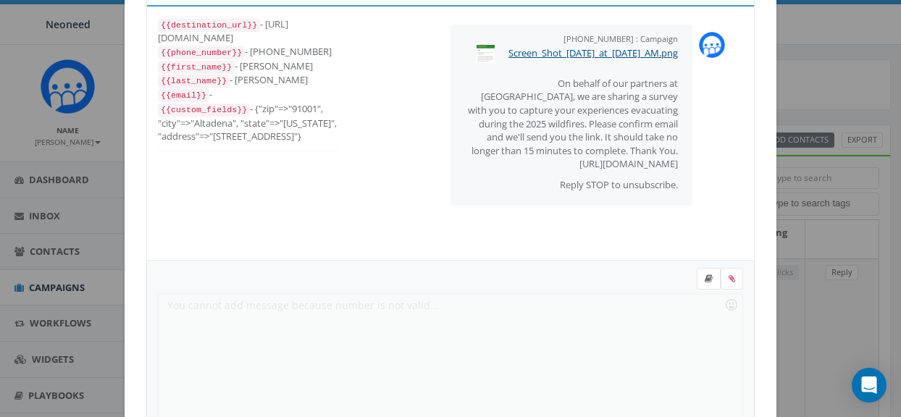
scroll to position [0, 0]
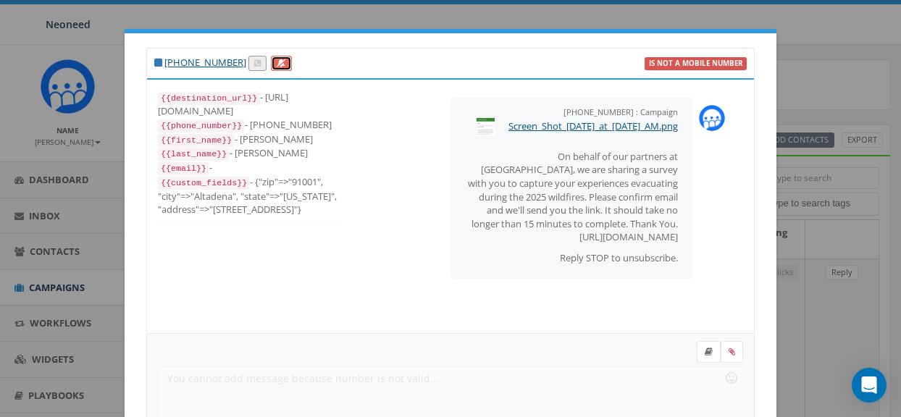
click at [277, 64] on icon at bounding box center [281, 63] width 9 height 8
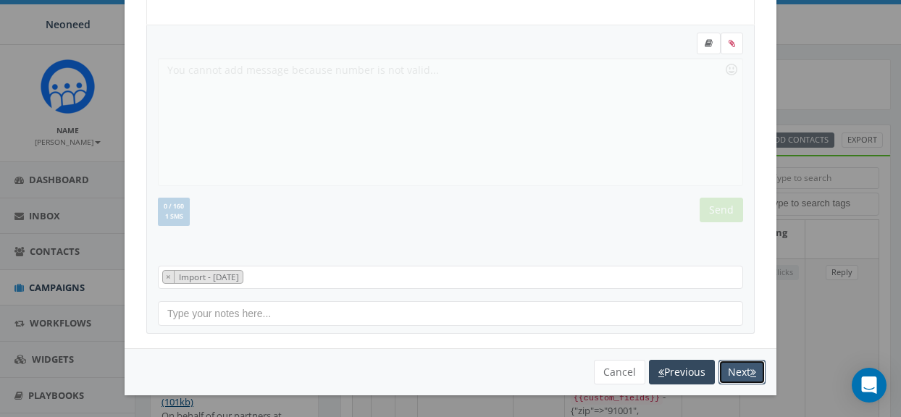
click at [741, 374] on button "Next" at bounding box center [742, 372] width 47 height 25
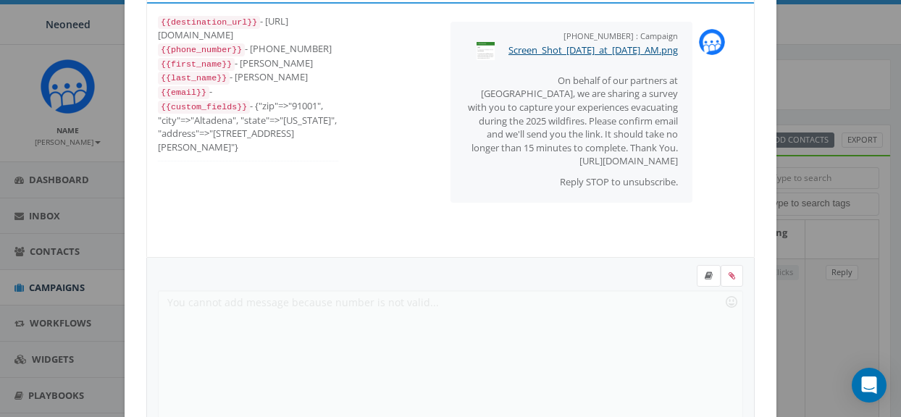
scroll to position [0, 0]
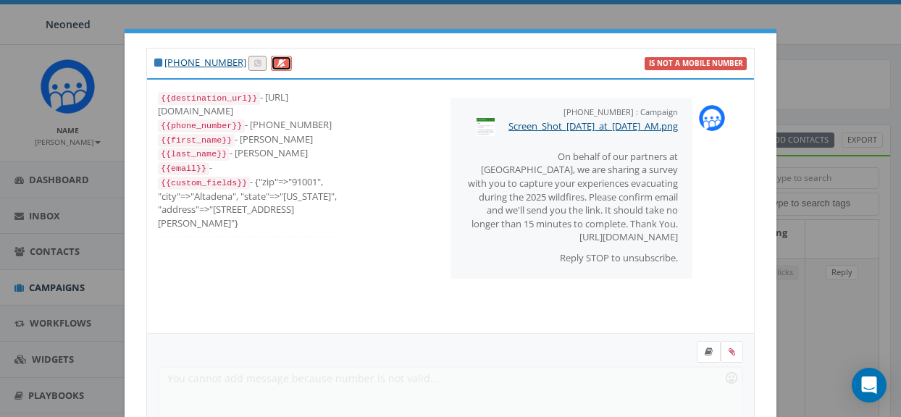
click at [277, 62] on icon at bounding box center [281, 63] width 9 height 8
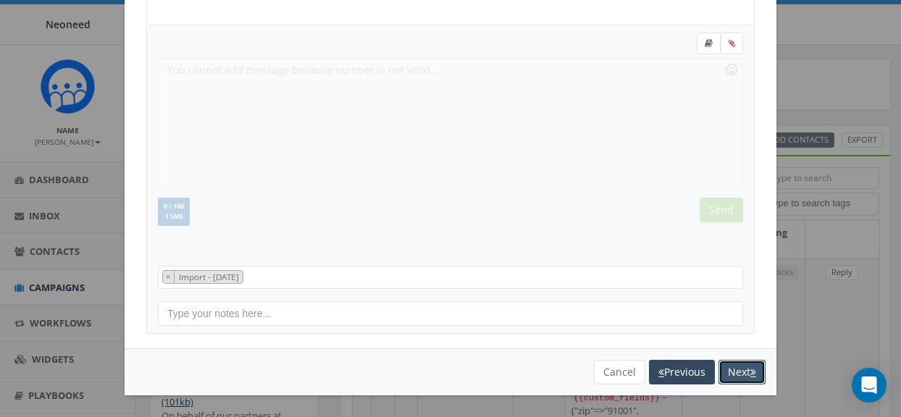
click at [735, 372] on button "Next" at bounding box center [742, 372] width 47 height 25
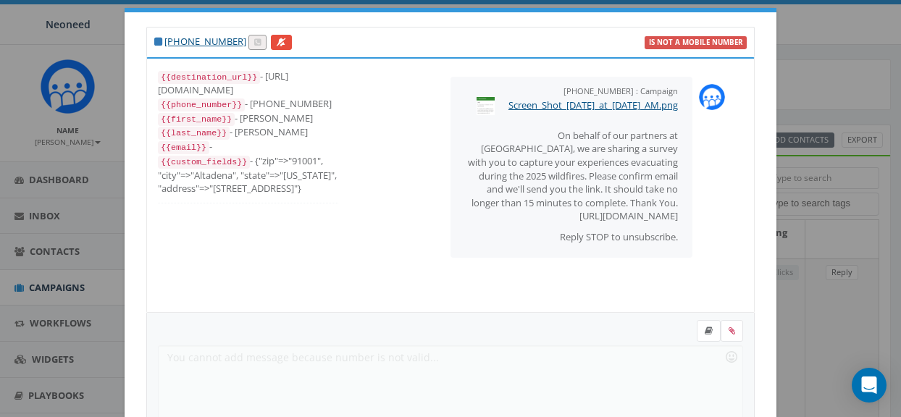
scroll to position [0, 0]
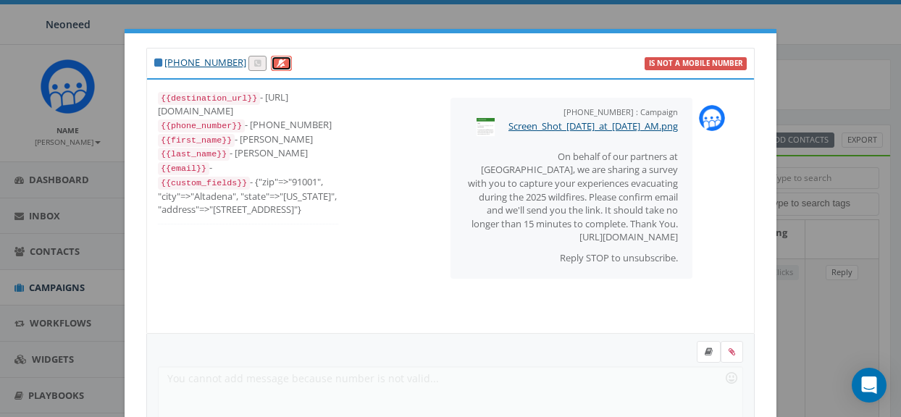
click at [277, 63] on icon at bounding box center [281, 63] width 9 height 8
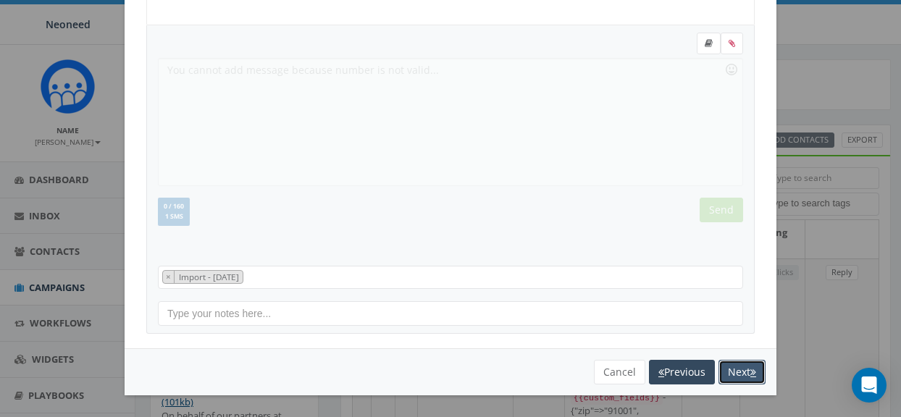
click at [742, 368] on button "Next" at bounding box center [742, 372] width 47 height 25
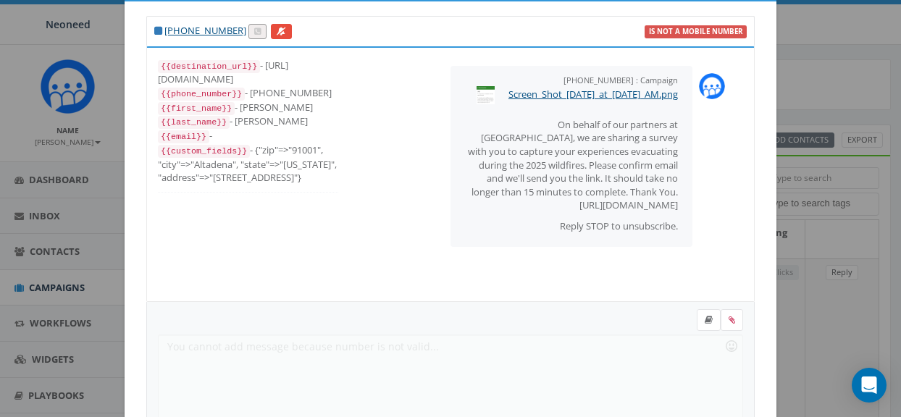
scroll to position [0, 0]
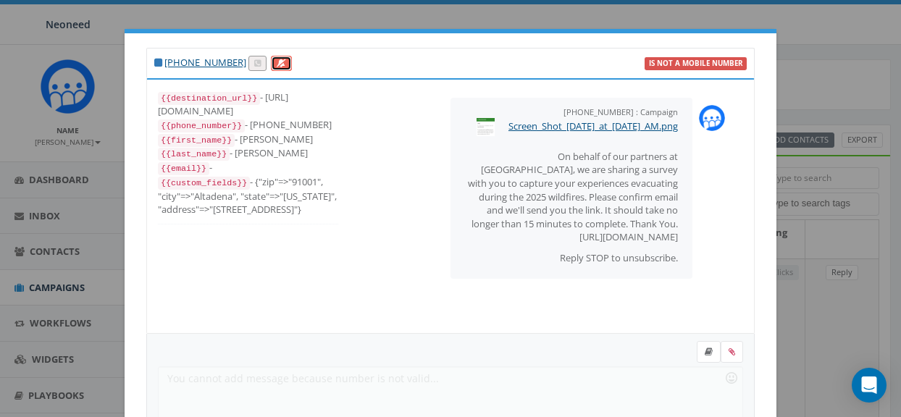
click at [277, 67] on icon at bounding box center [281, 63] width 9 height 8
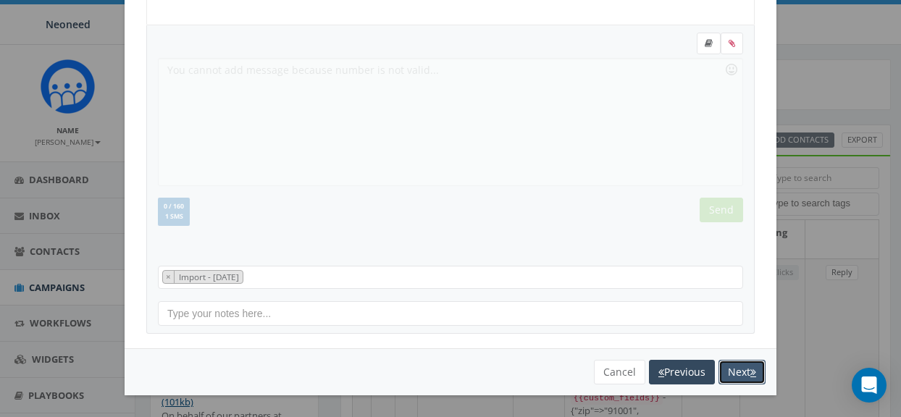
click at [730, 364] on button "Next" at bounding box center [742, 372] width 47 height 25
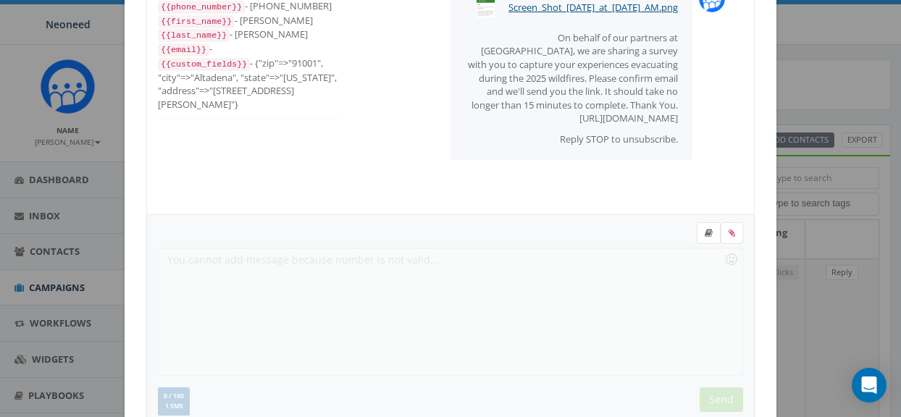
scroll to position [0, 0]
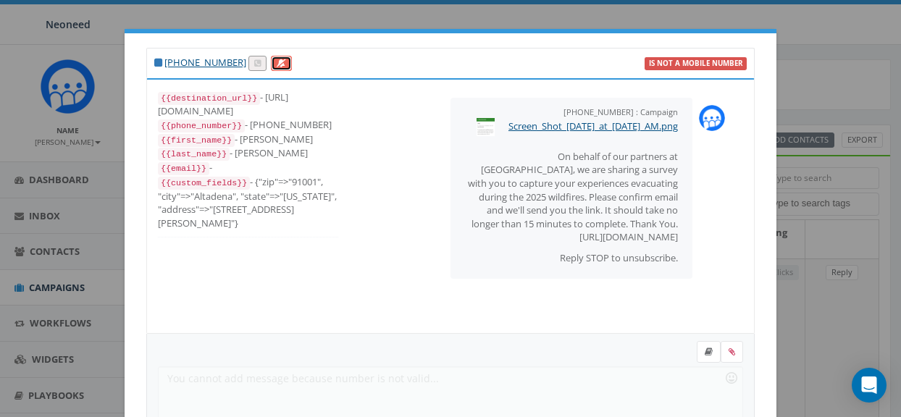
click at [277, 65] on icon at bounding box center [281, 63] width 9 height 8
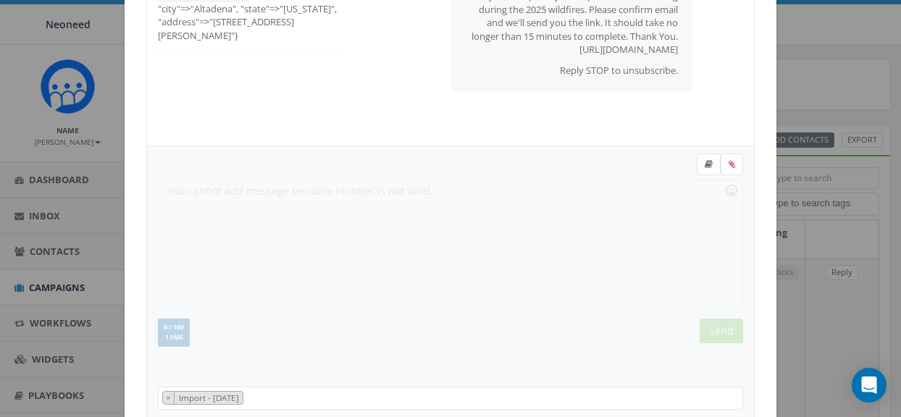
scroll to position [309, 0]
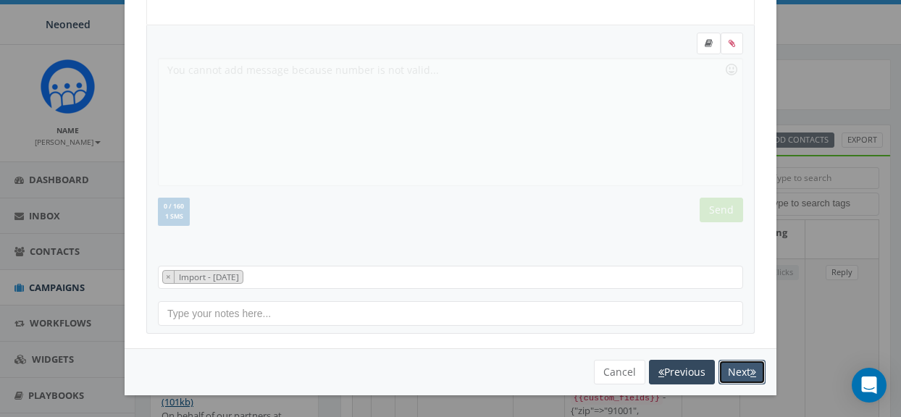
click at [740, 374] on button "Next" at bounding box center [742, 372] width 47 height 25
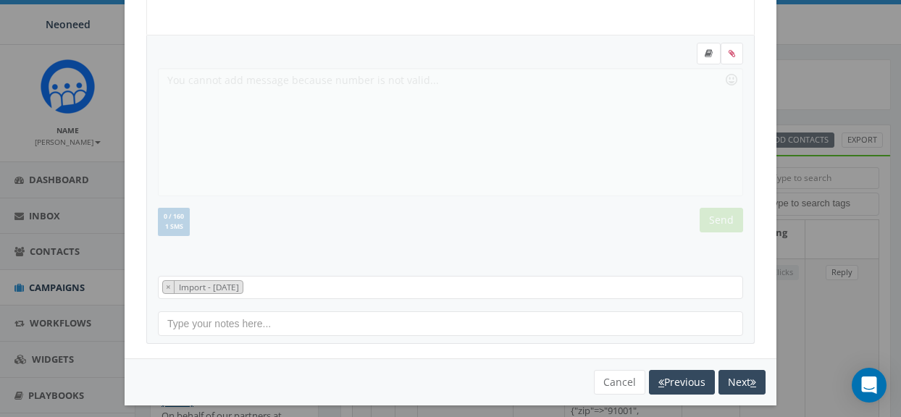
scroll to position [0, 0]
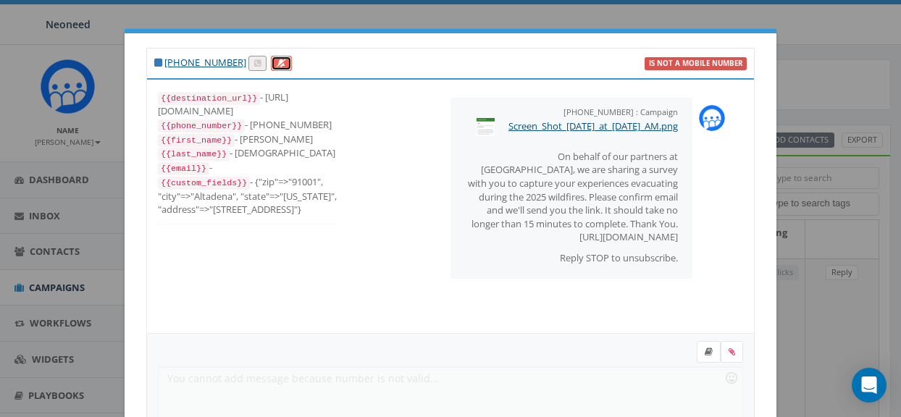
click at [271, 62] on link at bounding box center [281, 63] width 21 height 15
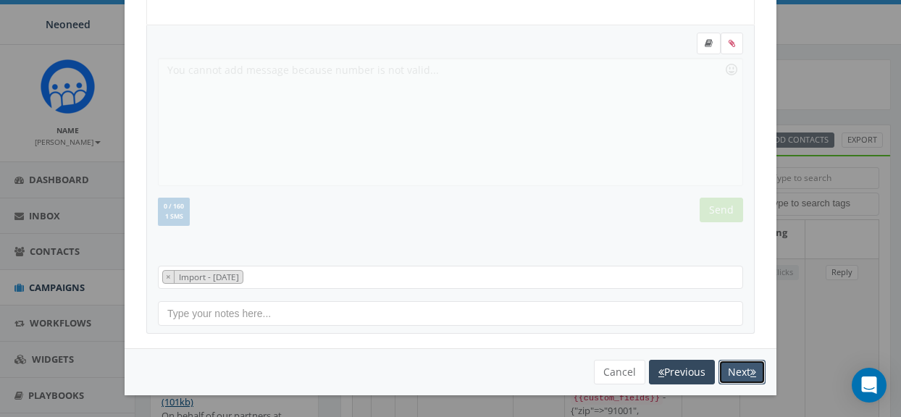
click at [732, 368] on button "Next" at bounding box center [742, 372] width 47 height 25
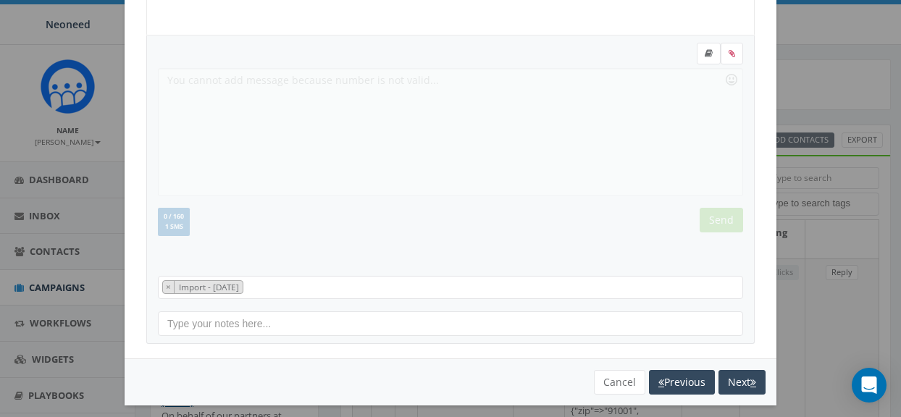
scroll to position [0, 0]
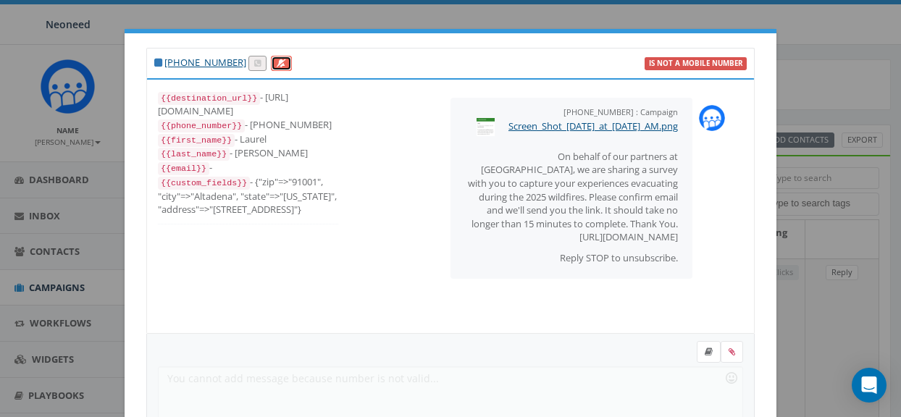
click at [277, 67] on icon at bounding box center [281, 63] width 9 height 8
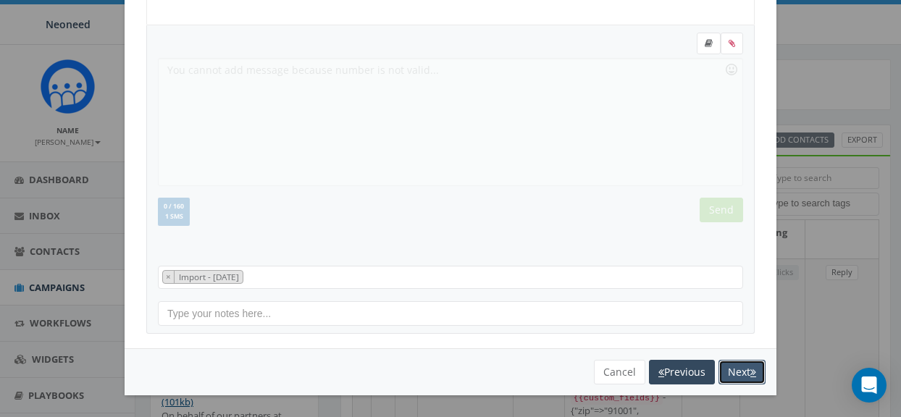
click at [735, 371] on button "Next" at bounding box center [742, 372] width 47 height 25
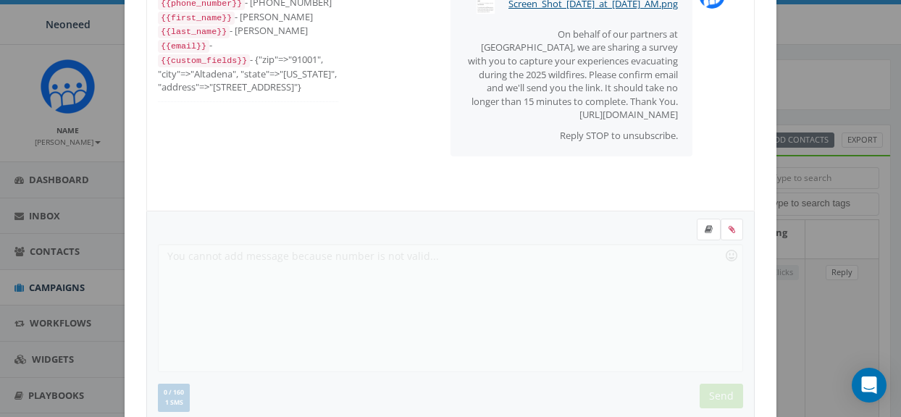
scroll to position [0, 0]
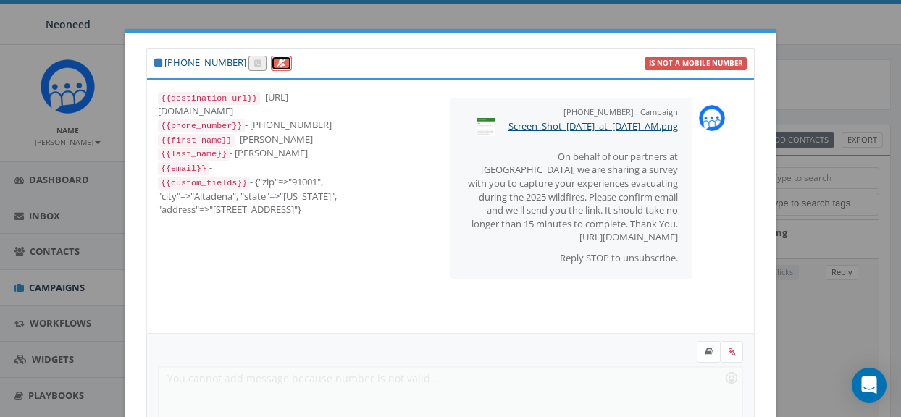
click at [279, 61] on link at bounding box center [281, 63] width 21 height 15
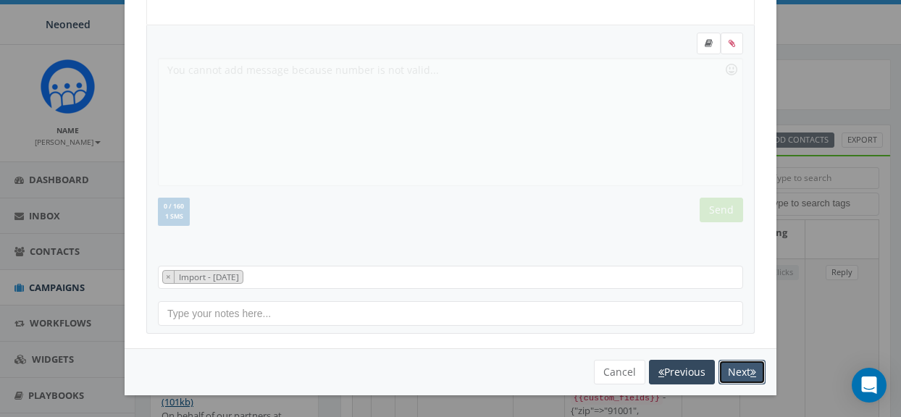
click at [743, 374] on button "Next" at bounding box center [742, 372] width 47 height 25
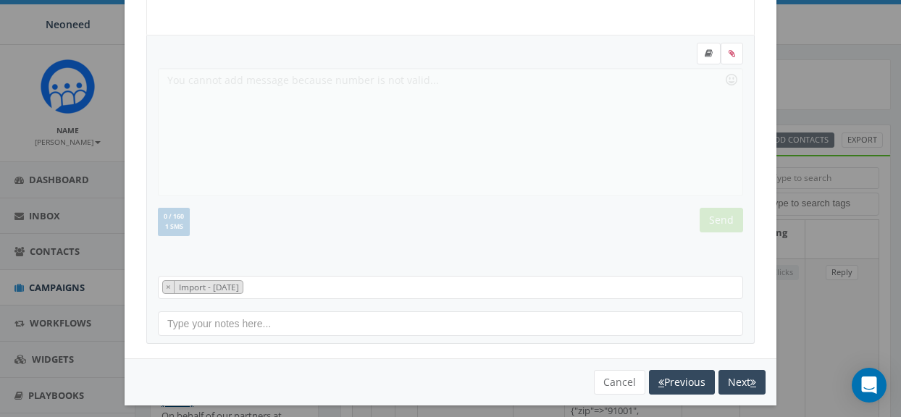
scroll to position [0, 0]
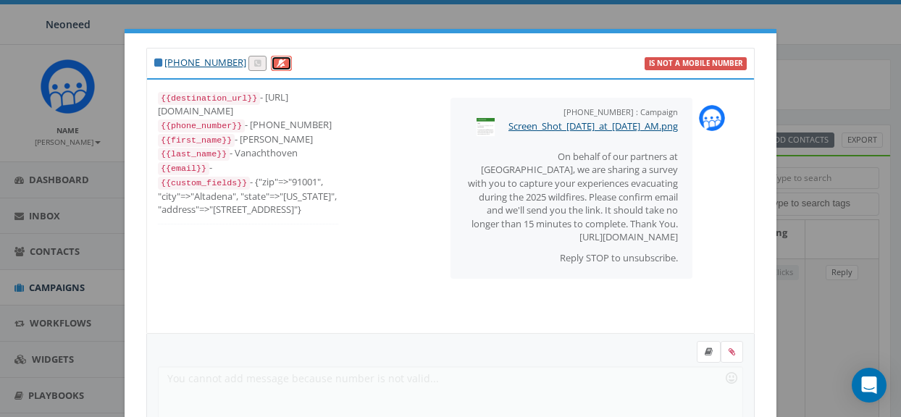
click at [277, 64] on icon at bounding box center [281, 63] width 9 height 8
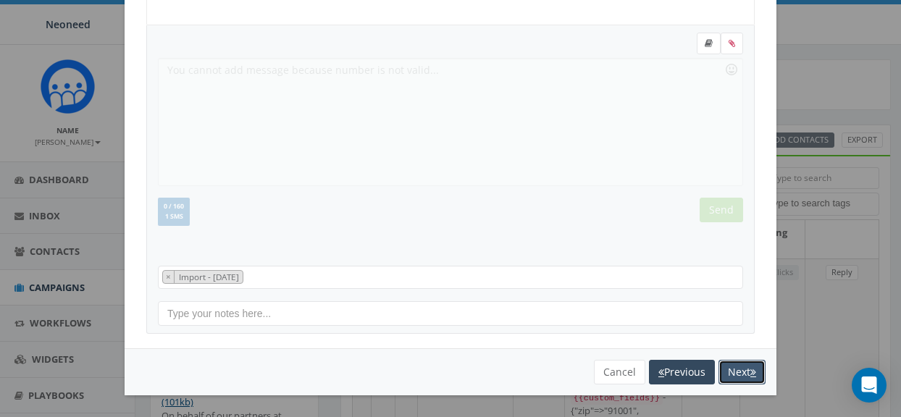
click at [738, 374] on button "Next" at bounding box center [742, 372] width 47 height 25
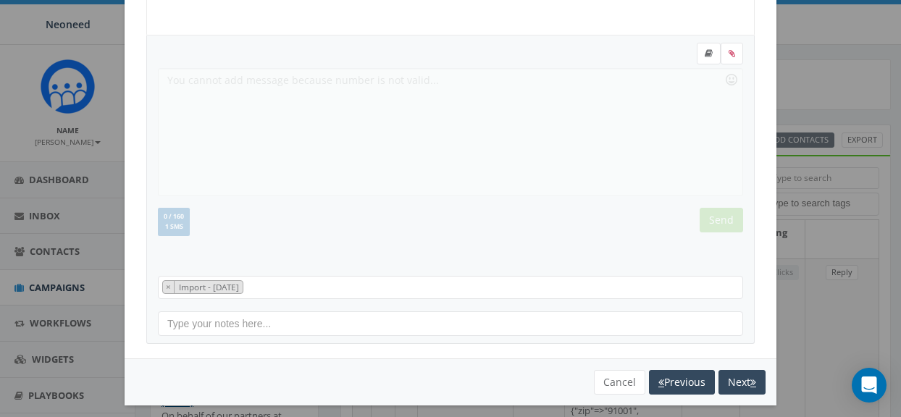
scroll to position [0, 0]
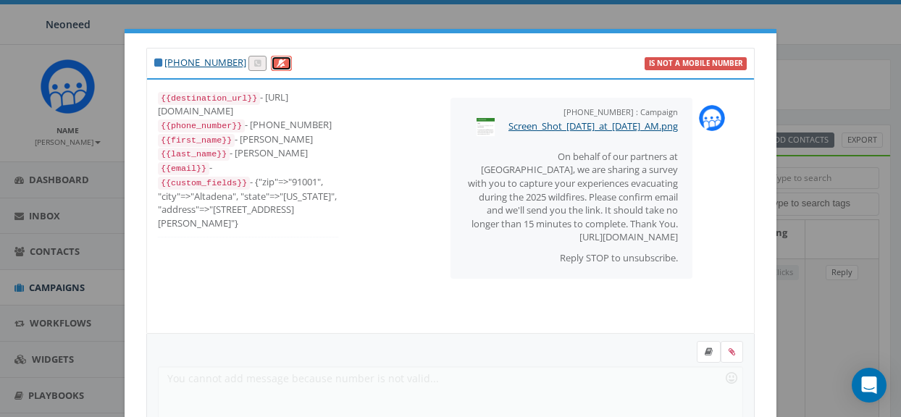
click at [277, 65] on icon at bounding box center [281, 63] width 9 height 8
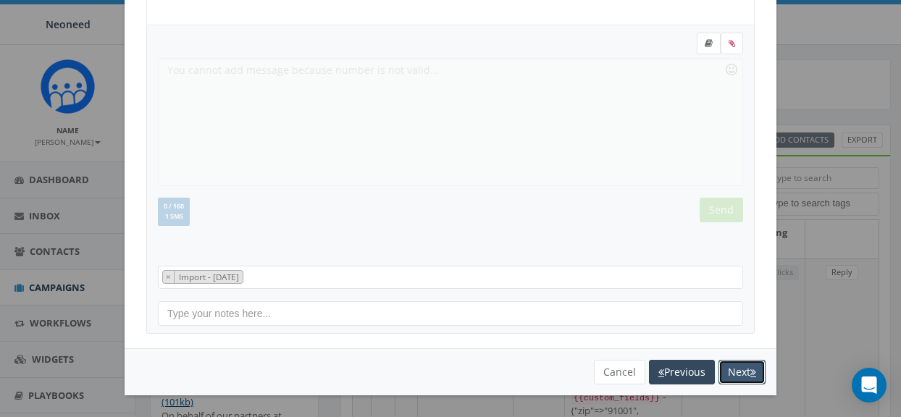
click at [740, 377] on button "Next" at bounding box center [742, 372] width 47 height 25
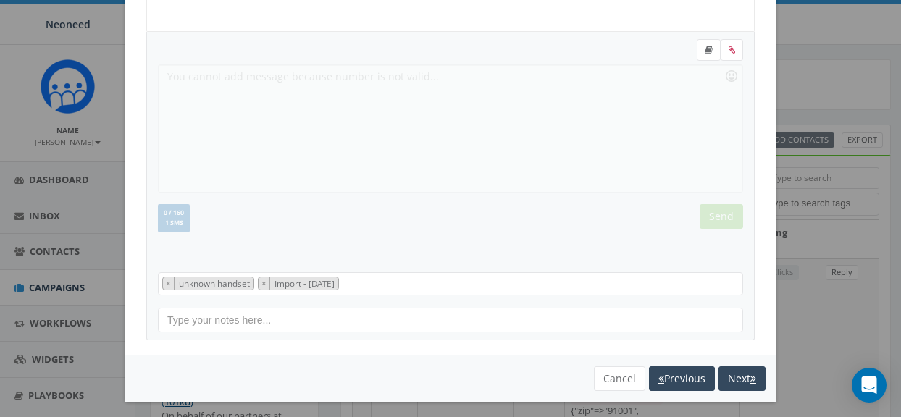
scroll to position [0, 0]
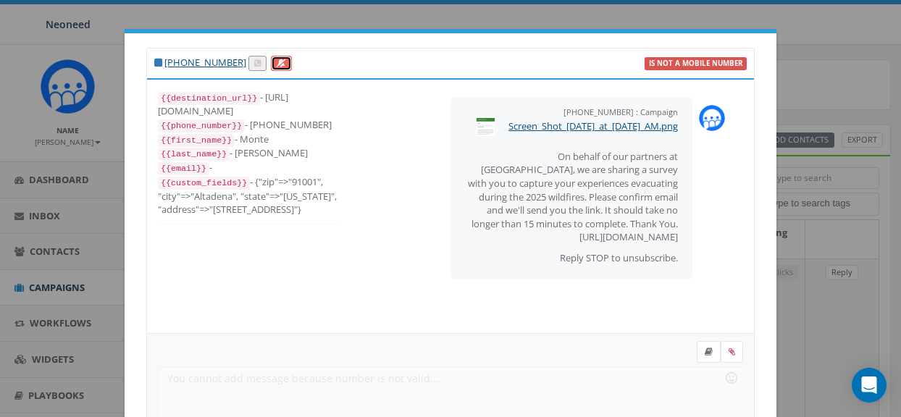
click at [277, 64] on icon at bounding box center [281, 63] width 9 height 8
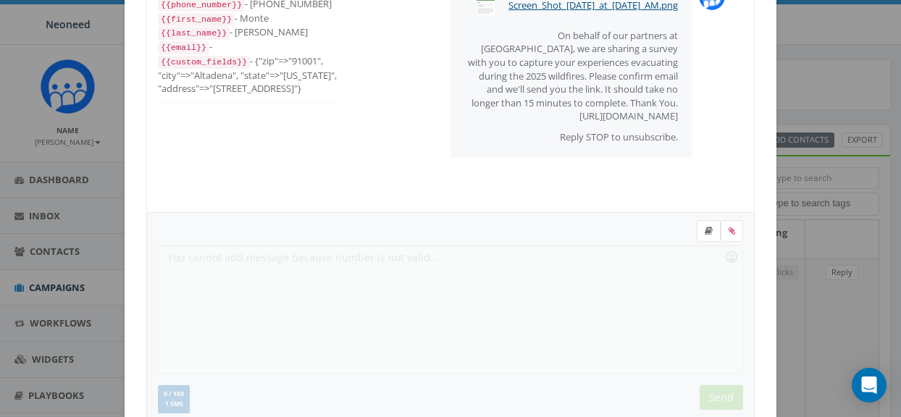
scroll to position [309, 0]
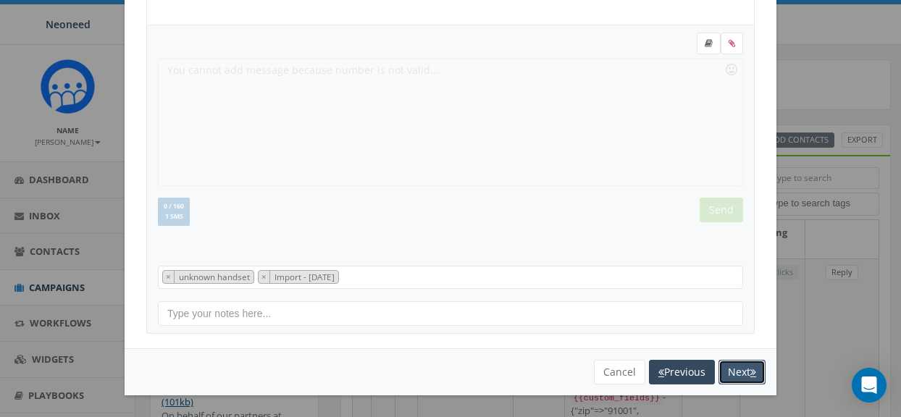
click at [736, 369] on button "Next" at bounding box center [742, 372] width 47 height 25
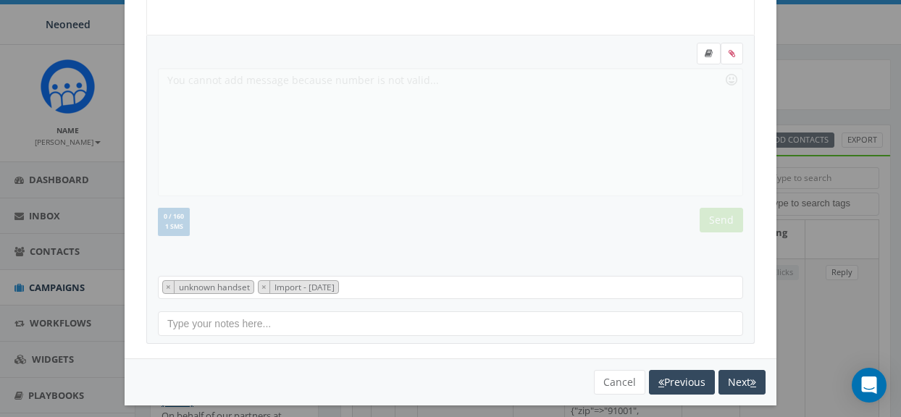
scroll to position [0, 0]
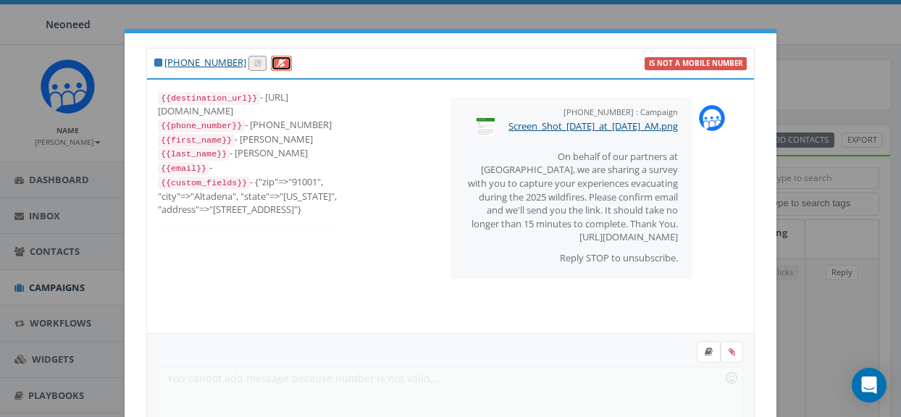
click at [277, 62] on icon at bounding box center [281, 63] width 9 height 8
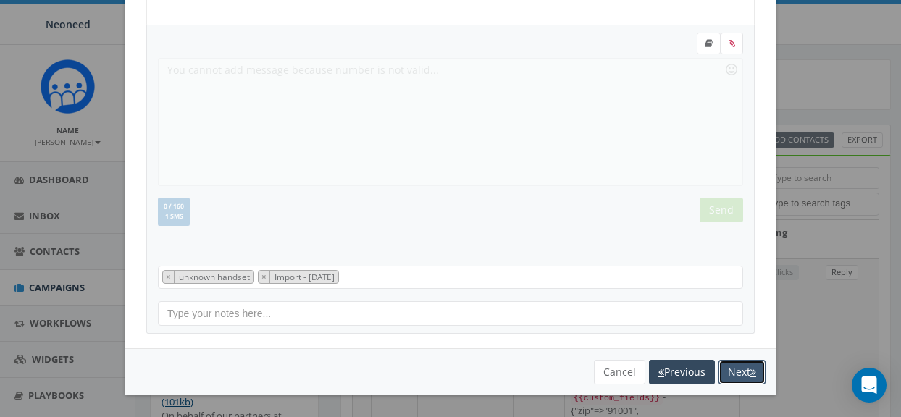
click at [736, 370] on button "Next" at bounding box center [742, 372] width 47 height 25
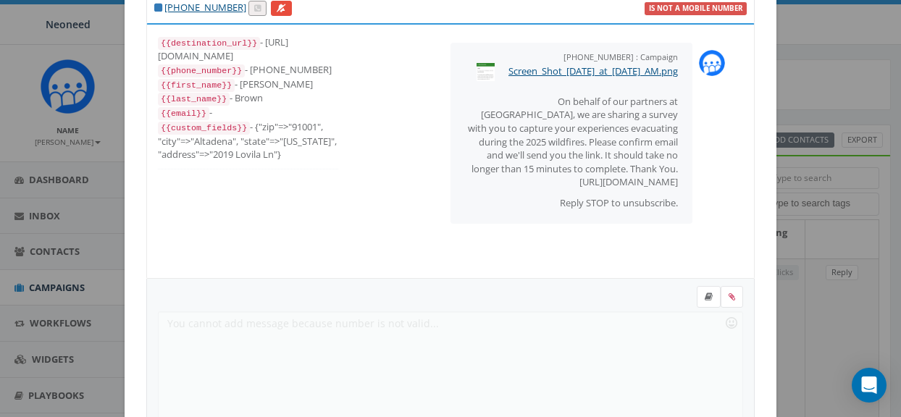
scroll to position [0, 0]
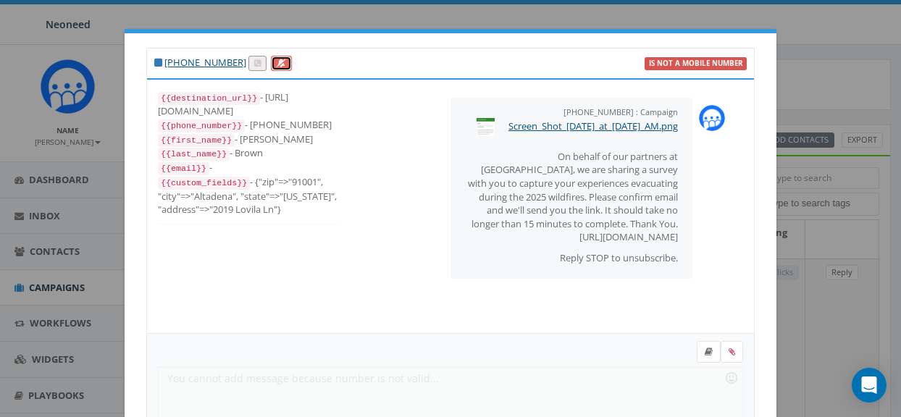
click at [277, 64] on icon at bounding box center [281, 63] width 9 height 8
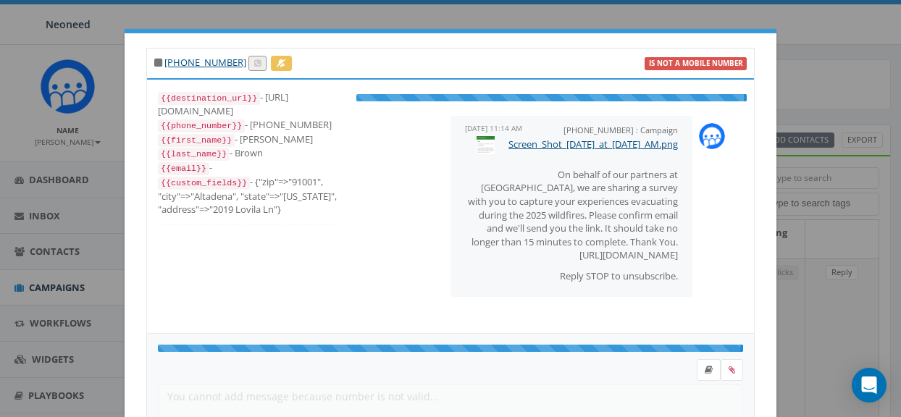
select select "unknown handset"
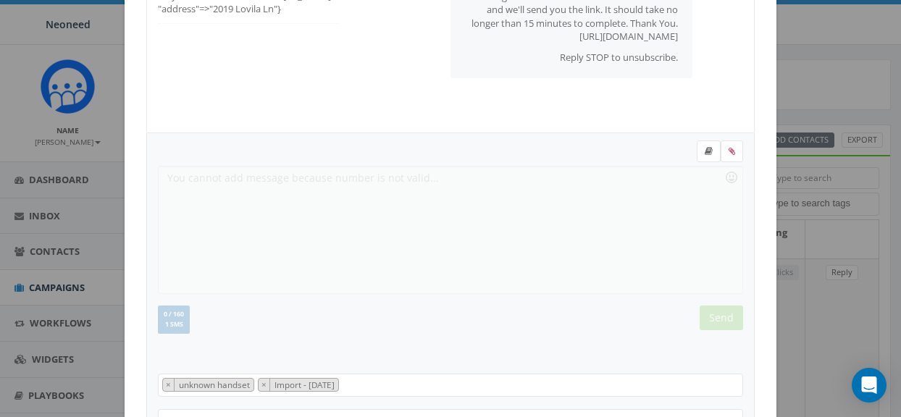
scroll to position [309, 0]
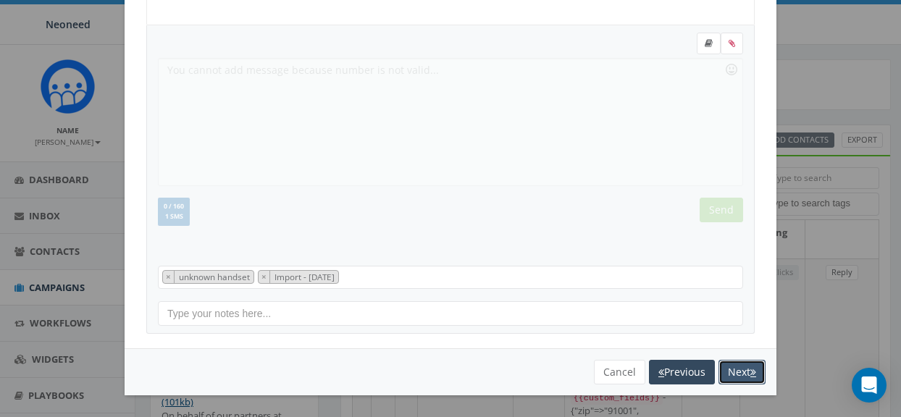
click at [742, 372] on button "Next" at bounding box center [742, 372] width 47 height 25
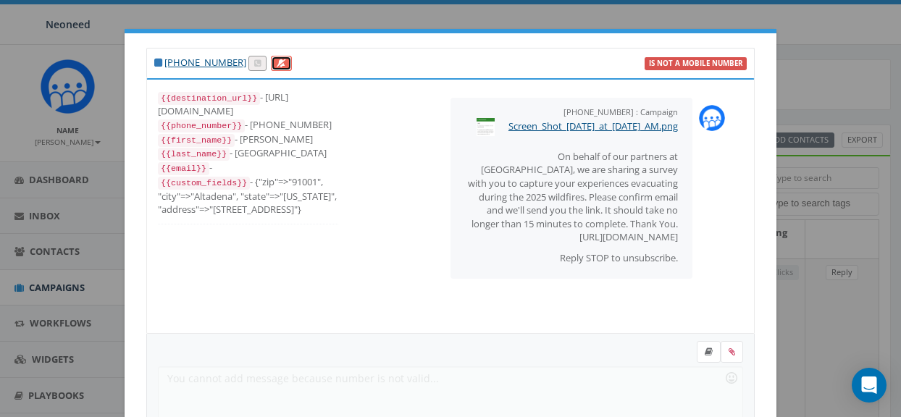
click at [277, 67] on icon at bounding box center [281, 63] width 9 height 8
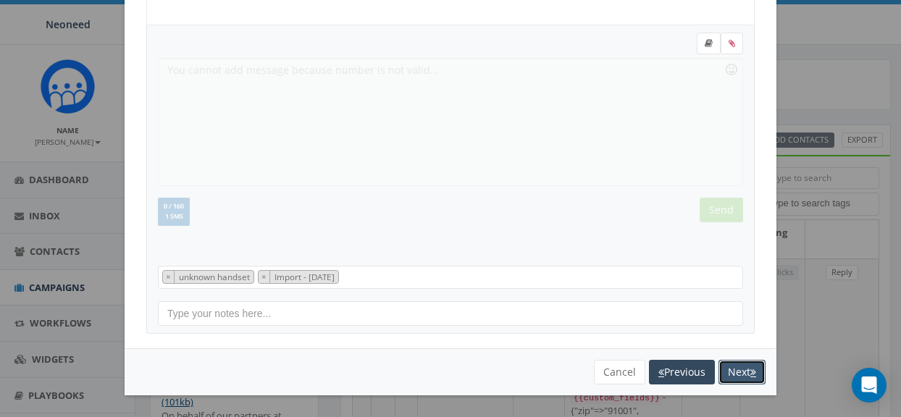
click at [738, 368] on button "Next" at bounding box center [742, 372] width 47 height 25
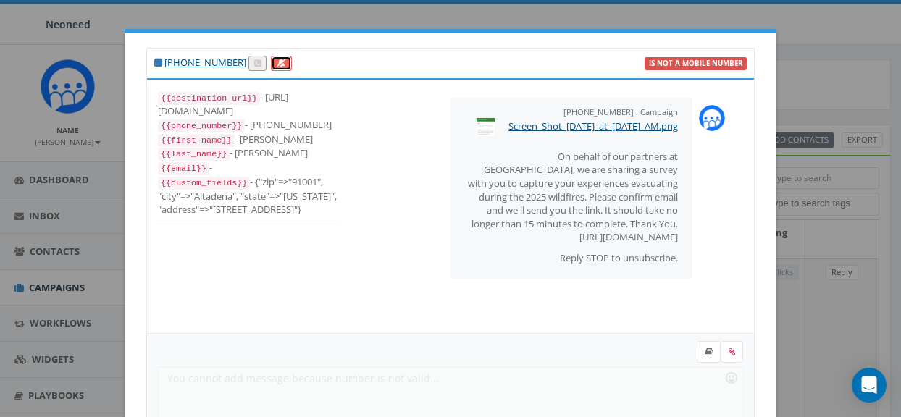
click at [277, 67] on icon at bounding box center [281, 63] width 9 height 8
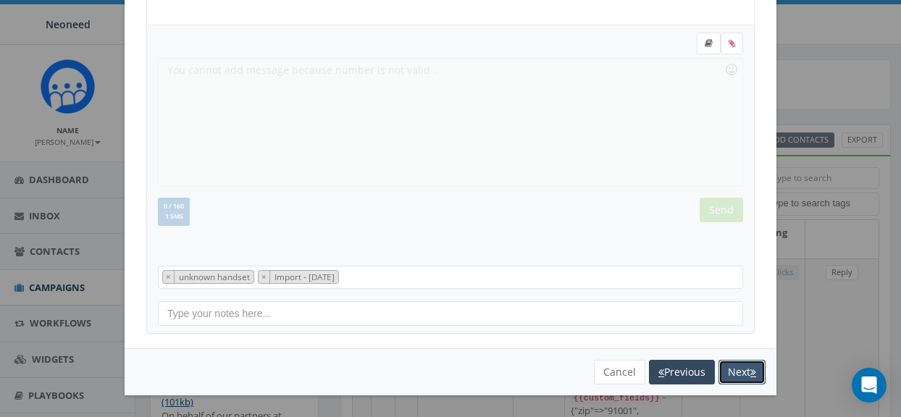
click at [742, 372] on button "Next" at bounding box center [742, 372] width 47 height 25
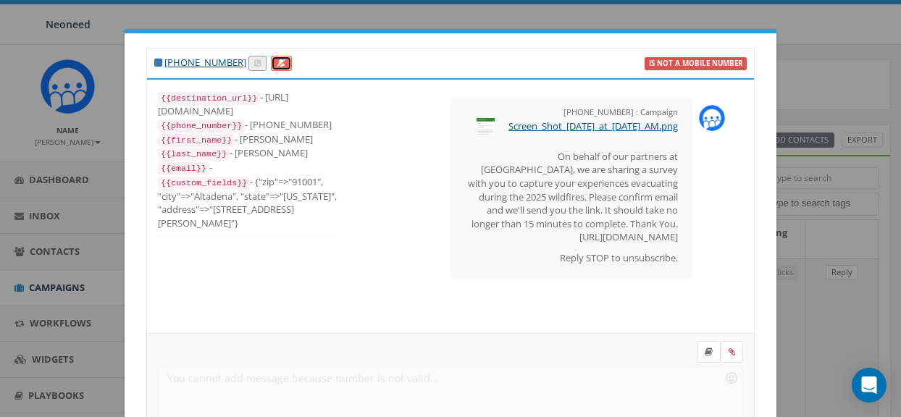
click at [277, 66] on icon at bounding box center [281, 63] width 9 height 8
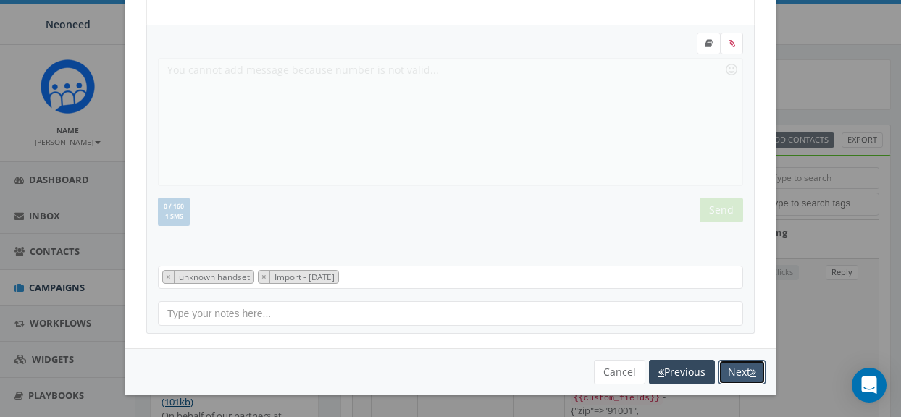
click at [747, 371] on button "Next" at bounding box center [742, 372] width 47 height 25
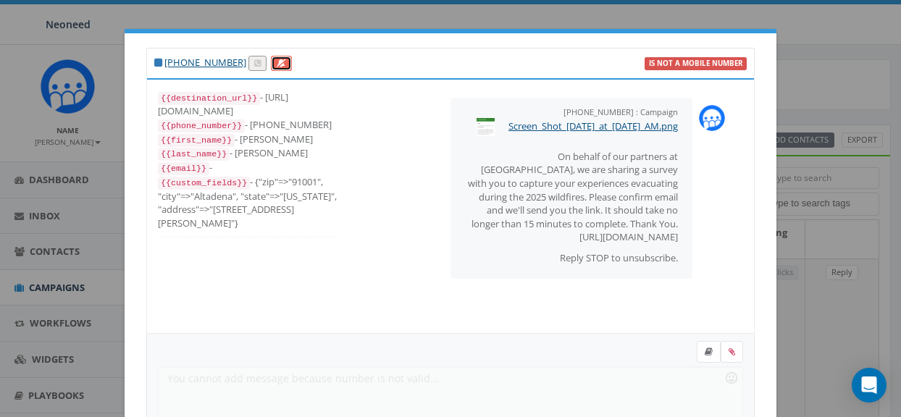
click at [275, 68] on link at bounding box center [281, 63] width 21 height 15
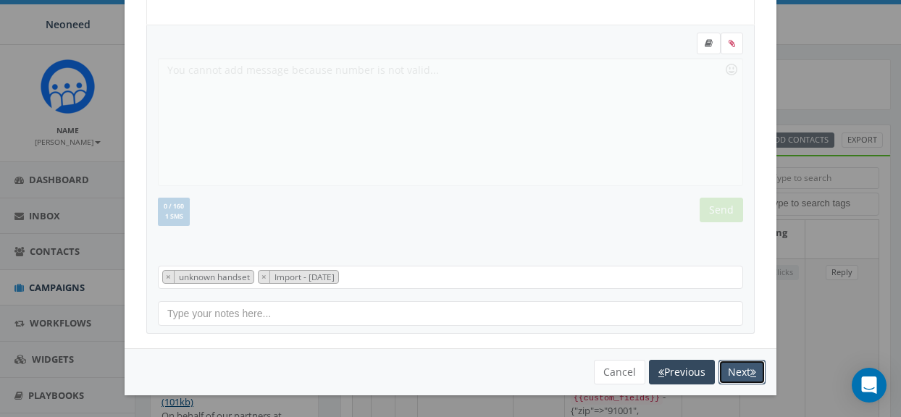
click at [730, 373] on button "Next" at bounding box center [742, 372] width 47 height 25
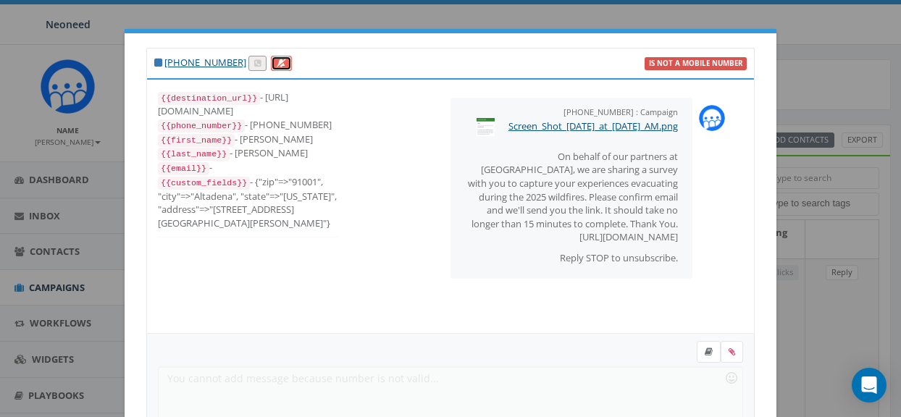
click at [277, 66] on icon at bounding box center [281, 63] width 9 height 8
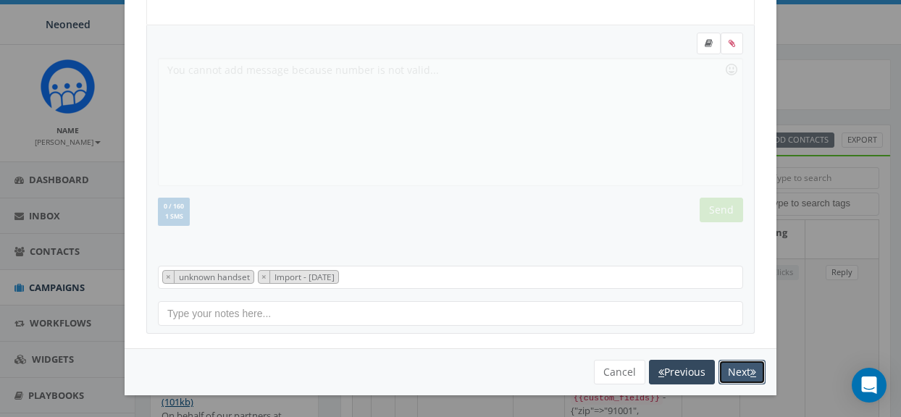
click at [745, 372] on button "Next" at bounding box center [742, 372] width 47 height 25
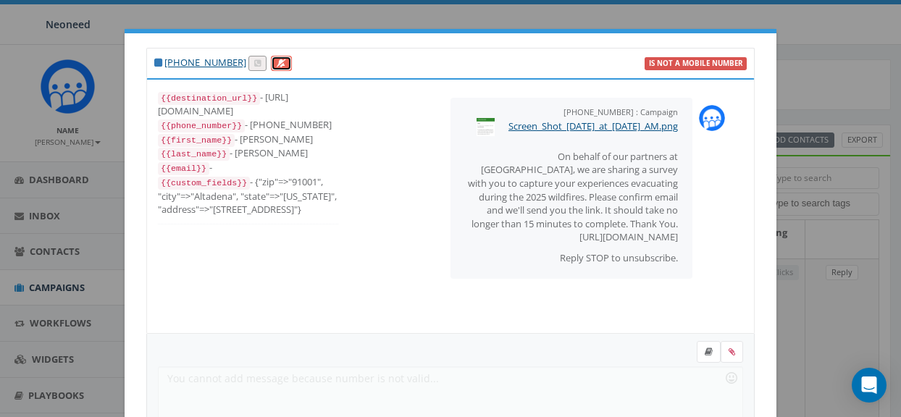
click at [278, 68] on link at bounding box center [281, 63] width 21 height 15
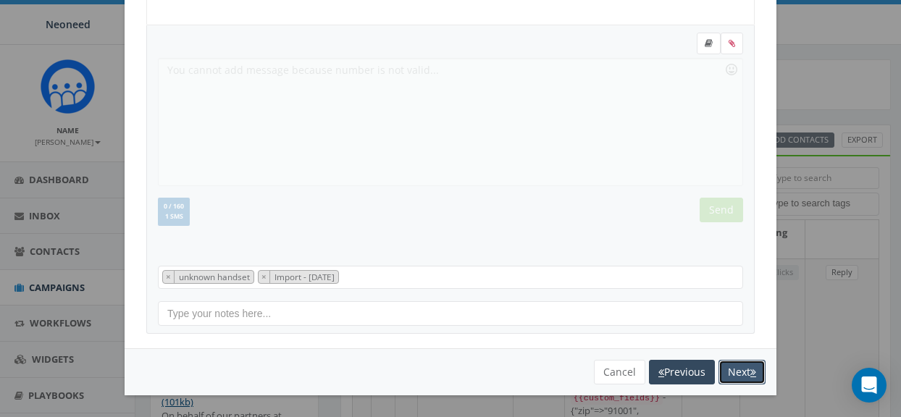
click at [746, 374] on button "Next" at bounding box center [742, 372] width 47 height 25
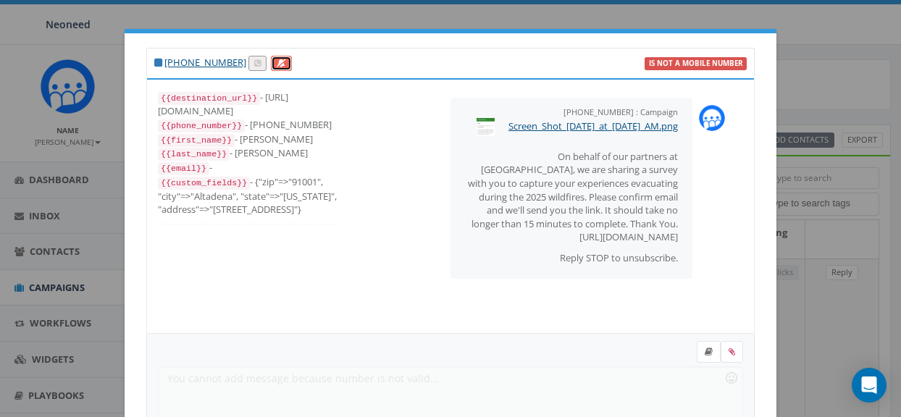
click at [277, 66] on icon at bounding box center [281, 63] width 9 height 8
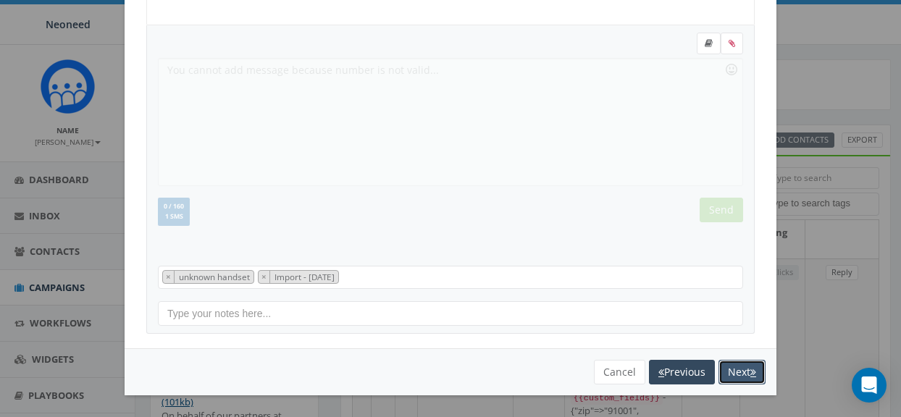
click at [744, 369] on button "Next" at bounding box center [742, 372] width 47 height 25
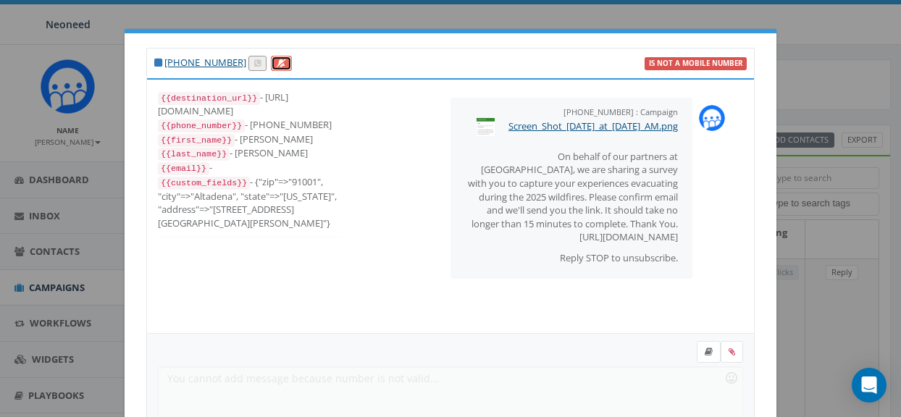
click at [277, 60] on icon at bounding box center [281, 63] width 9 height 8
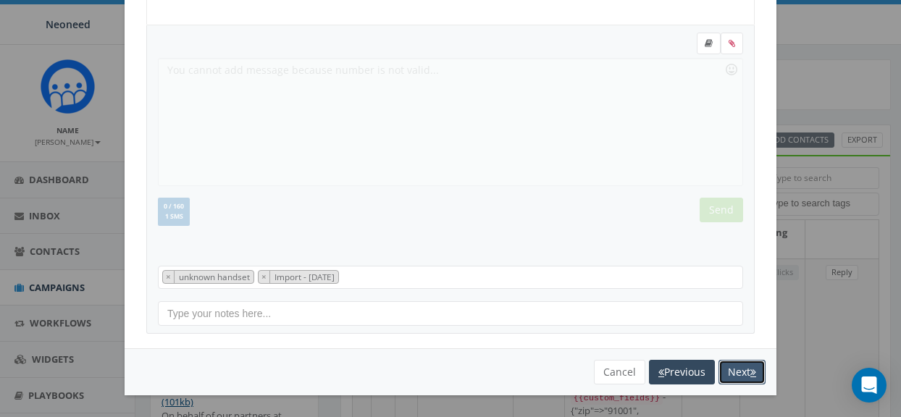
click at [740, 377] on button "Next" at bounding box center [742, 372] width 47 height 25
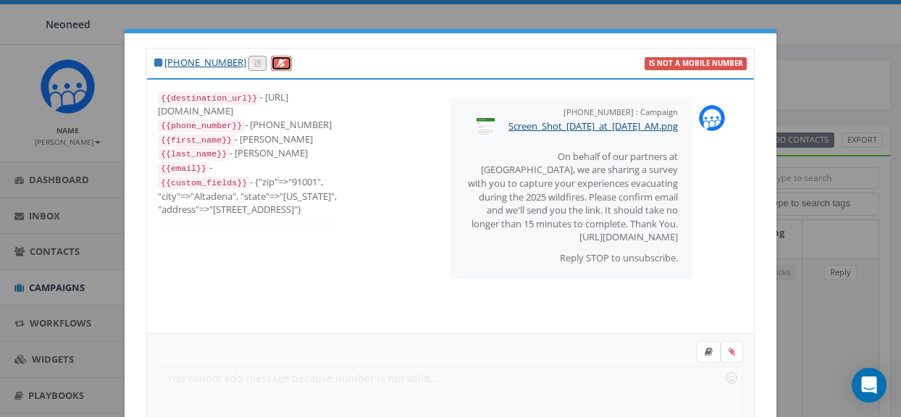
click at [275, 59] on link at bounding box center [281, 63] width 21 height 15
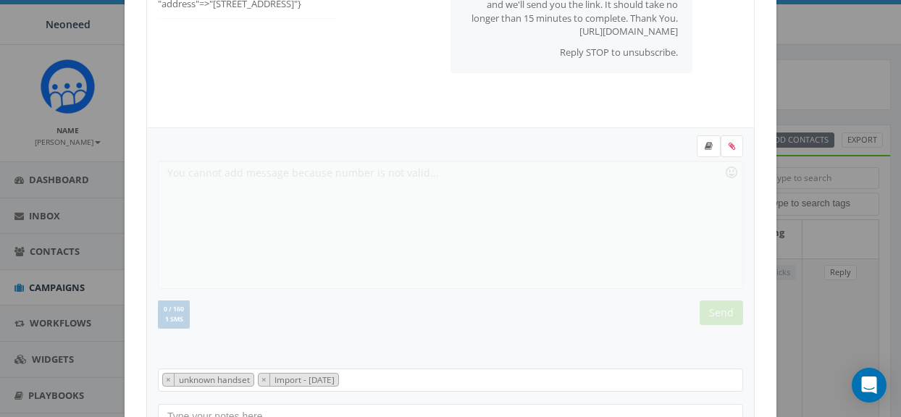
scroll to position [309, 0]
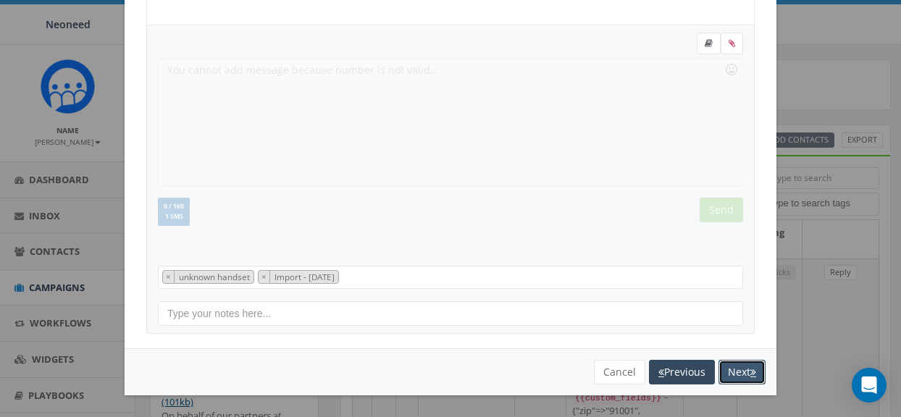
click at [741, 374] on button "Next" at bounding box center [742, 372] width 47 height 25
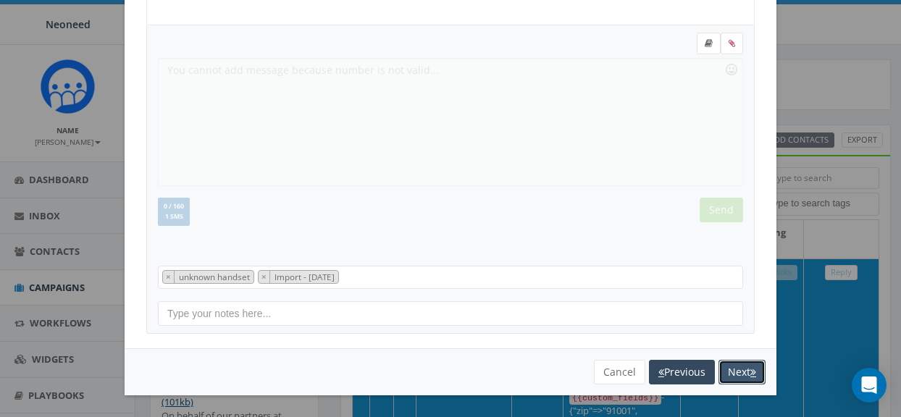
click at [741, 374] on button "Next" at bounding box center [742, 372] width 47 height 25
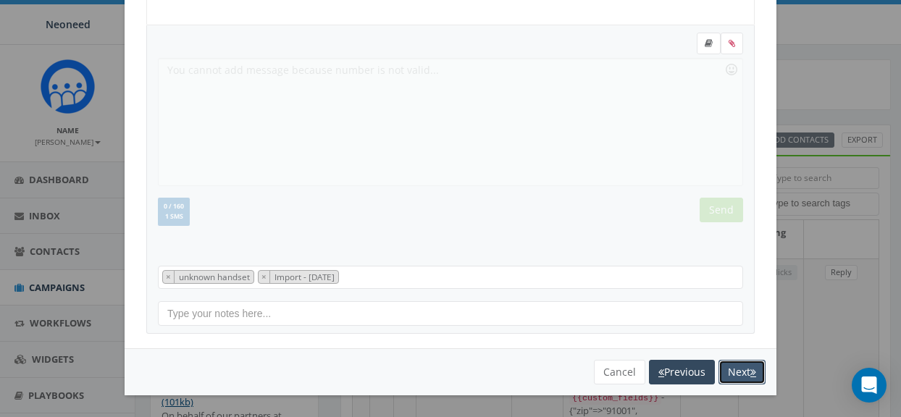
click at [747, 372] on button "Next" at bounding box center [742, 372] width 47 height 25
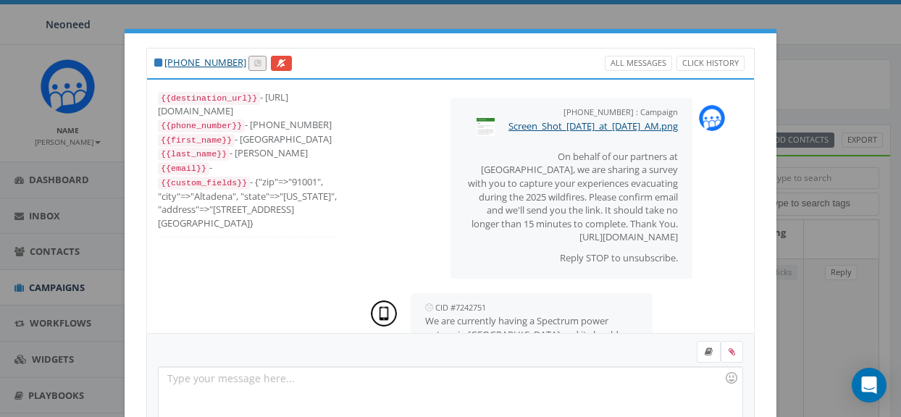
select select
